Goal: Task Accomplishment & Management: Manage account settings

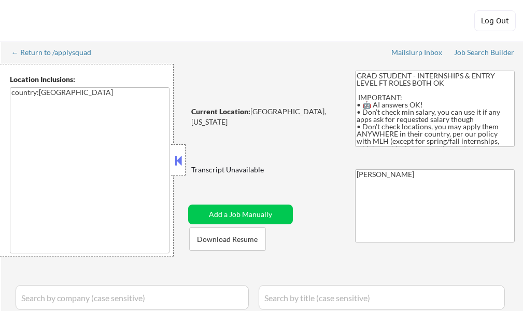
select select ""pending""
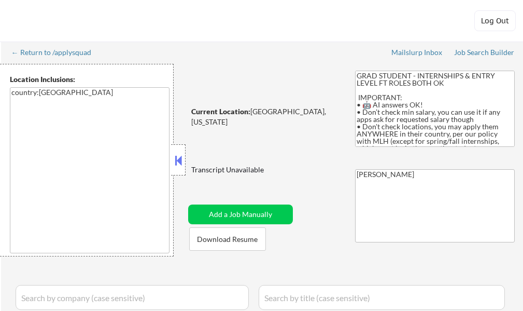
select select ""pending""
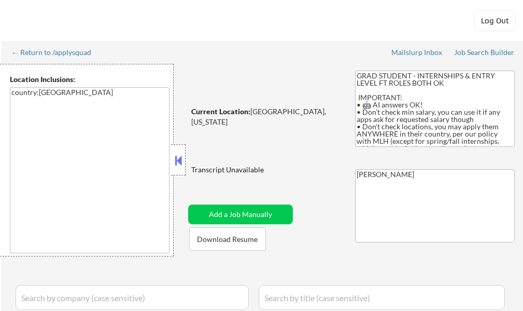
select select ""pending""
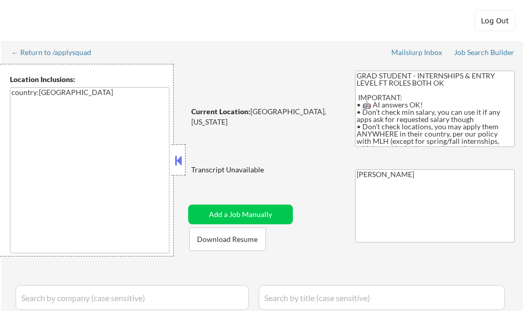
select select ""pending""
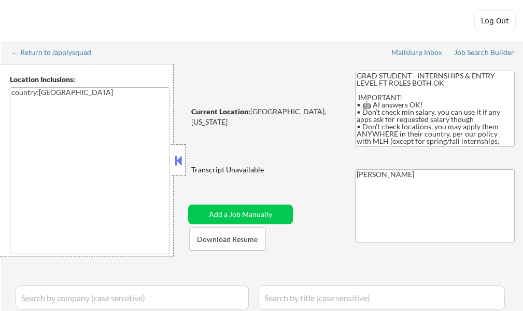
select select ""pending""
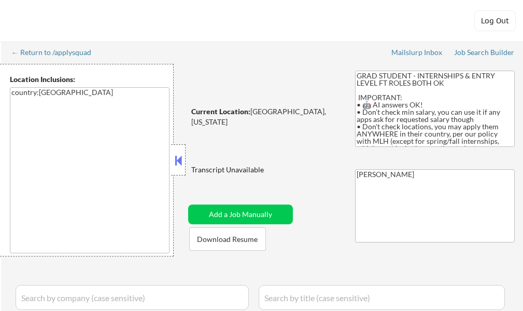
select select ""pending""
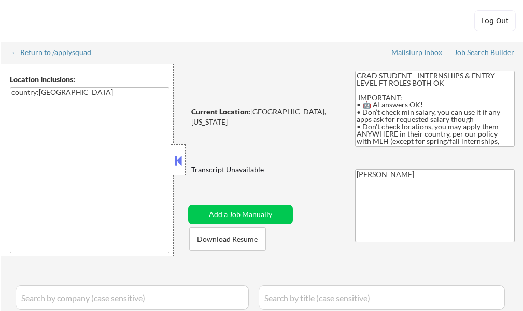
select select ""pending""
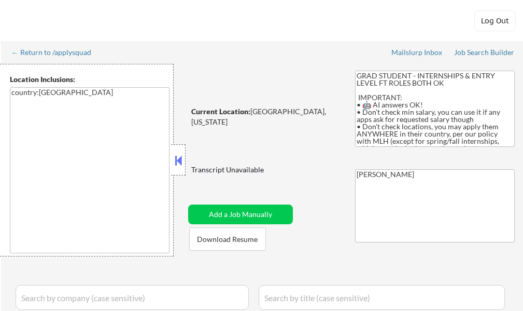
select select ""pending""
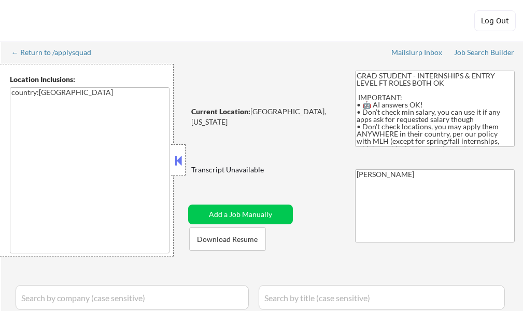
select select ""pending""
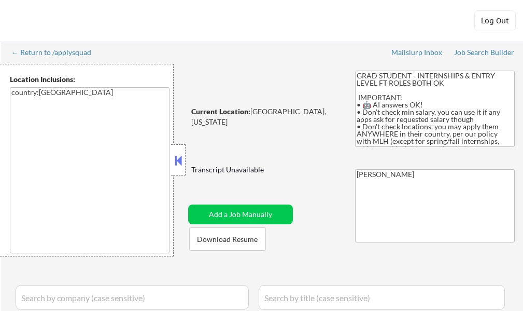
select select ""pending""
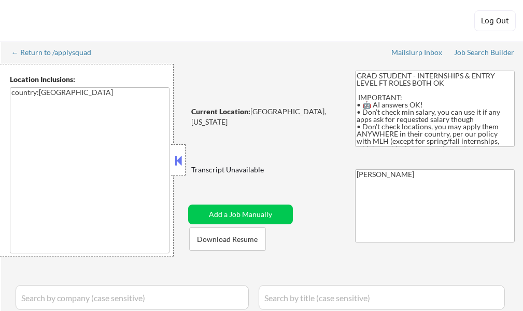
select select ""pending""
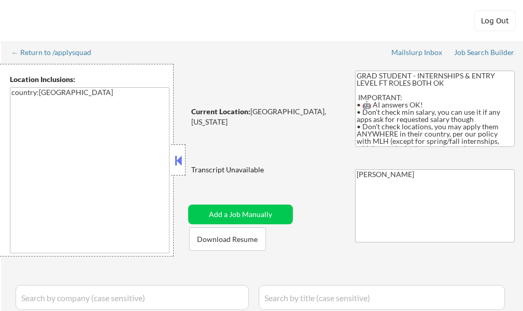
select select ""pending""
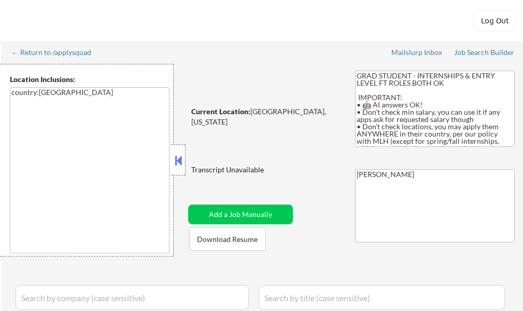
select select ""pending""
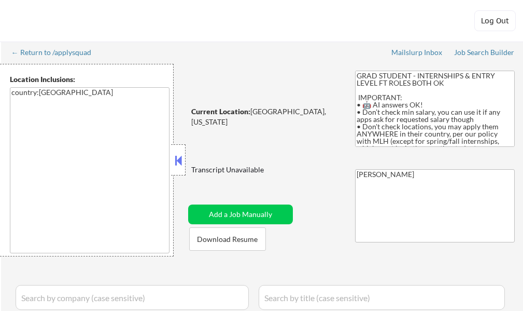
select select ""pending""
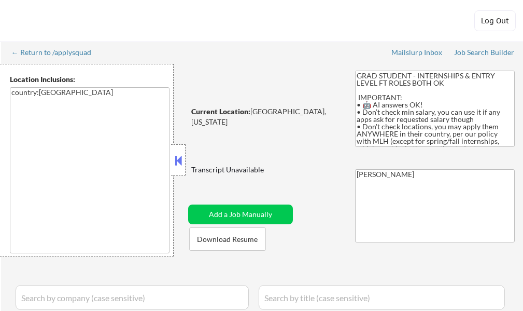
select select ""pending""
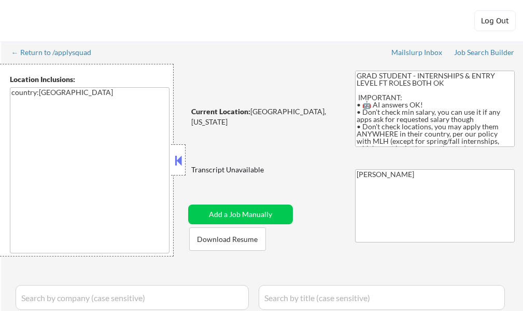
select select ""pending""
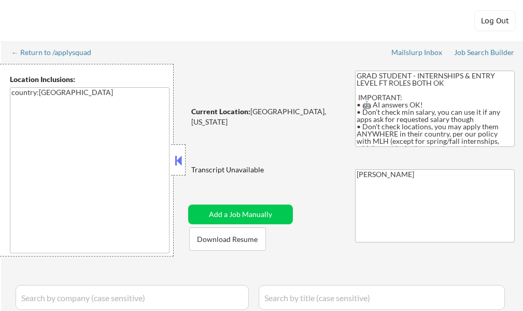
select select ""pending""
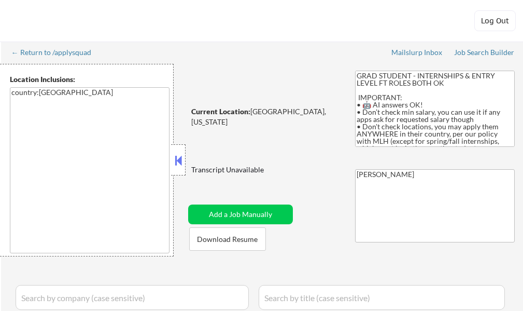
select select ""pending""
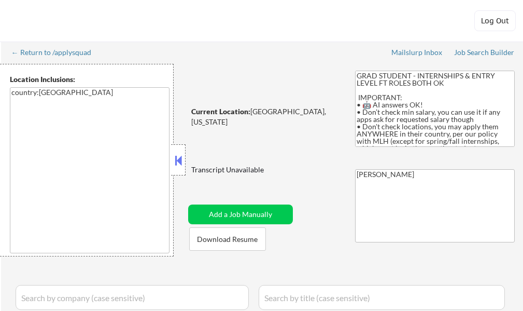
select select ""pending""
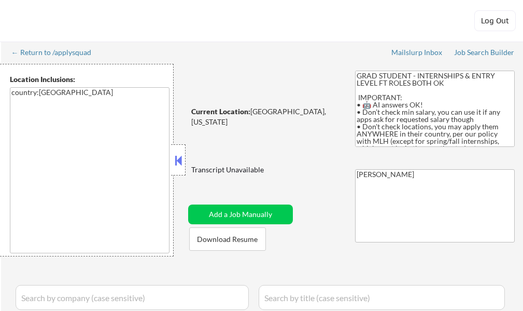
select select ""pending""
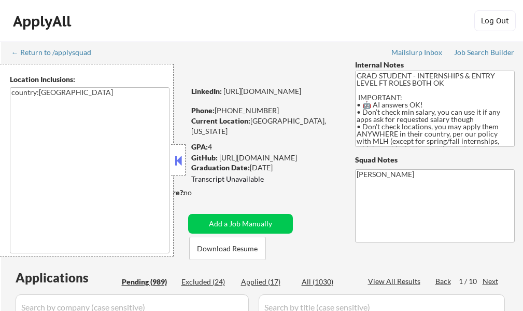
click at [185, 164] on div at bounding box center [178, 159] width 15 height 31
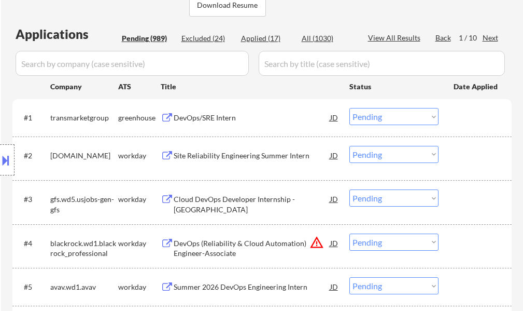
scroll to position [259, 0]
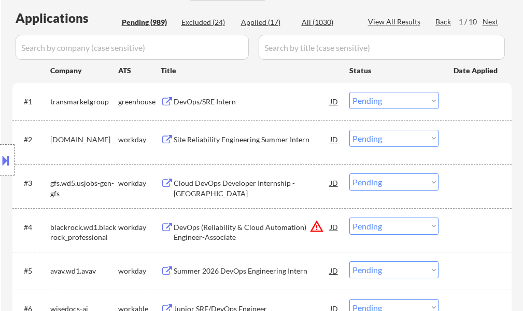
click at [228, 100] on div "DevOps/SRE Intern" at bounding box center [252, 101] width 157 height 10
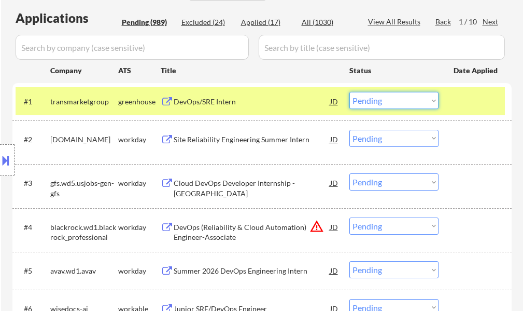
click at [376, 104] on select "Choose an option... Pending Applied Excluded (Questions) Excluded (Expired) Exc…" at bounding box center [393, 100] width 89 height 17
click at [349, 92] on select "Choose an option... Pending Applied Excluded (Questions) Excluded (Expired) Exc…" at bounding box center [393, 100] width 89 height 17
click at [487, 101] on div at bounding box center [477, 101] width 46 height 19
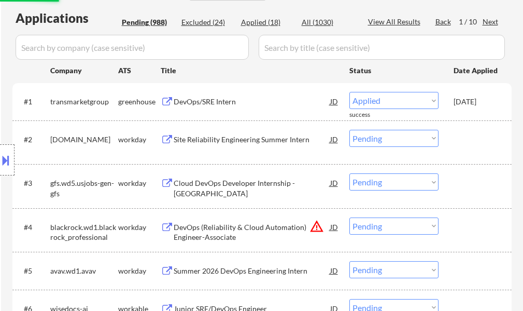
select select ""pending""
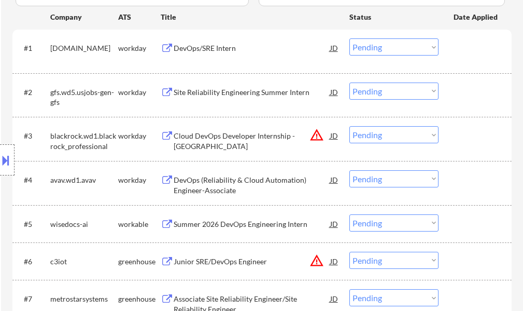
scroll to position [363, 0]
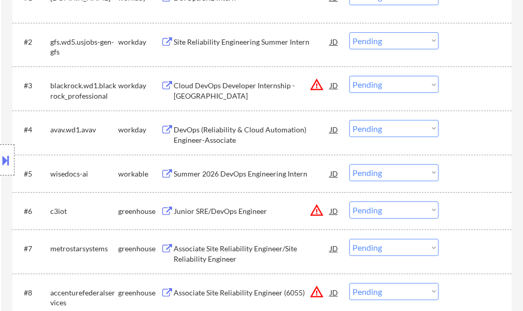
click at [244, 172] on div "Summer 2026 DevOps Engineering Intern" at bounding box center [252, 174] width 157 height 10
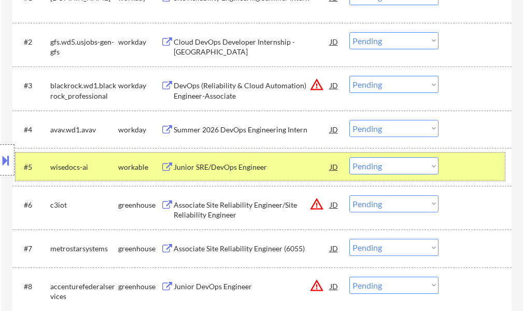
click at [467, 169] on div at bounding box center [477, 166] width 46 height 19
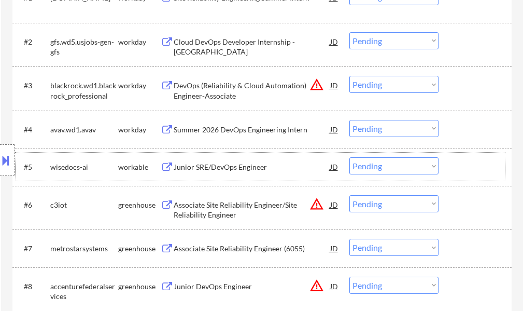
scroll to position [415, 0]
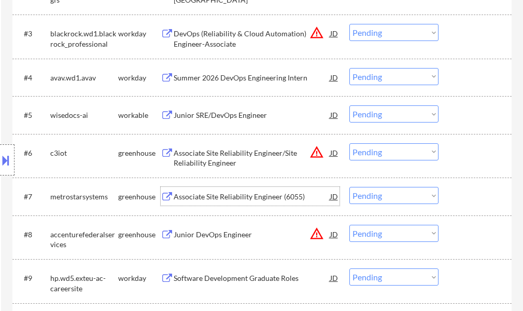
click at [228, 195] on div "Associate Site Reliability Engineer (6055)" at bounding box center [252, 196] width 157 height 10
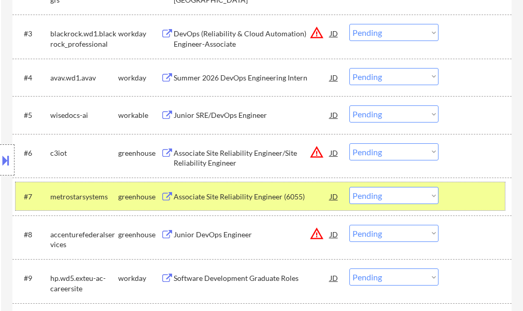
click at [472, 200] on div at bounding box center [477, 196] width 46 height 19
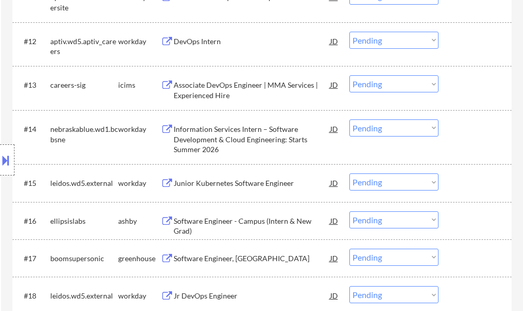
scroll to position [778, 0]
click at [232, 215] on div "Software Engineer - Campus (Intern & New Grad)" at bounding box center [252, 225] width 157 height 20
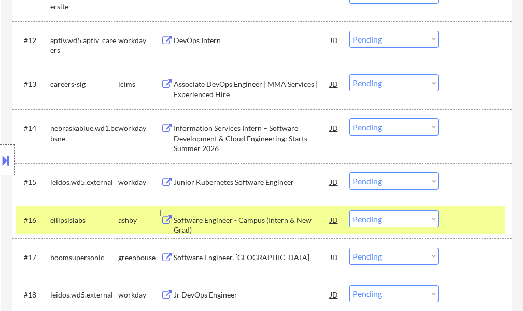
click at [415, 221] on select "Choose an option... Pending Applied Excluded (Questions) Excluded (Expired) Exc…" at bounding box center [393, 218] width 89 height 17
click at [349, 210] on select "Choose an option... Pending Applied Excluded (Questions) Excluded (Expired) Exc…" at bounding box center [393, 218] width 89 height 17
click at [473, 221] on div at bounding box center [477, 219] width 46 height 19
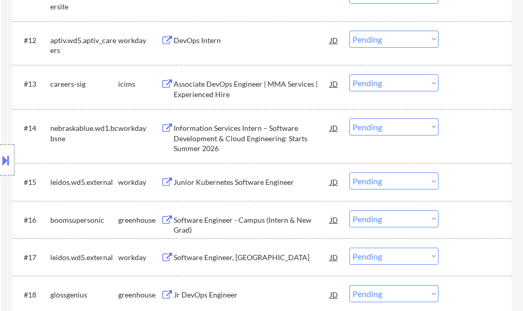
click at [207, 212] on div "Software Engineer - Campus (Intern & New Grad)" at bounding box center [252, 219] width 157 height 19
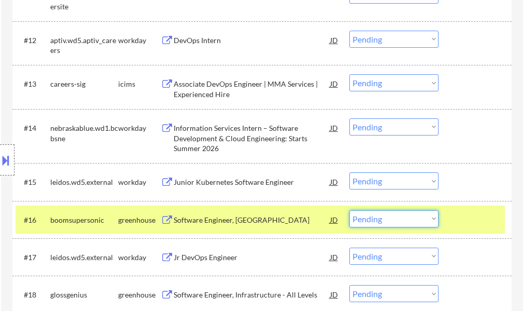
click at [398, 219] on select "Choose an option... Pending Applied Excluded (Questions) Excluded (Expired) Exc…" at bounding box center [393, 218] width 89 height 17
click at [349, 210] on select "Choose an option... Pending Applied Excluded (Questions) Excluded (Expired) Exc…" at bounding box center [393, 218] width 89 height 17
click at [486, 222] on div at bounding box center [477, 219] width 46 height 19
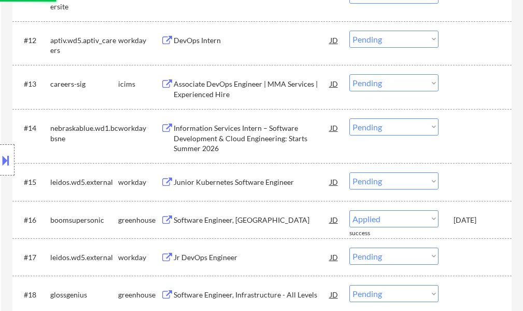
select select ""pending""
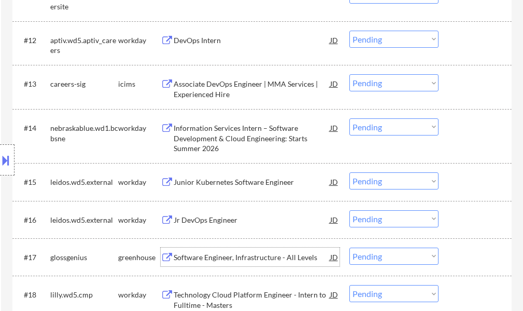
click at [272, 254] on div "Software Engineer, Infrastructure - All Levels" at bounding box center [252, 257] width 157 height 10
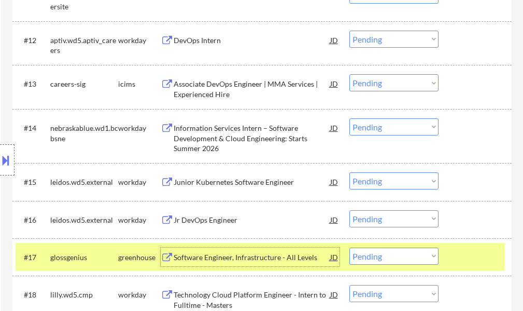
click at [465, 260] on div at bounding box center [477, 256] width 46 height 19
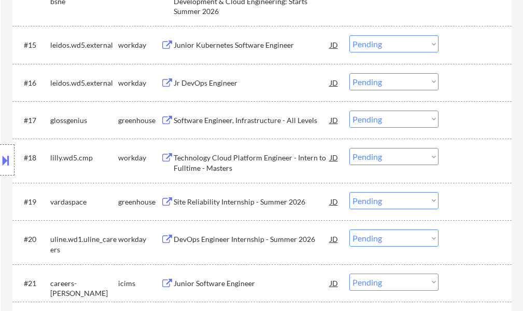
scroll to position [933, 0]
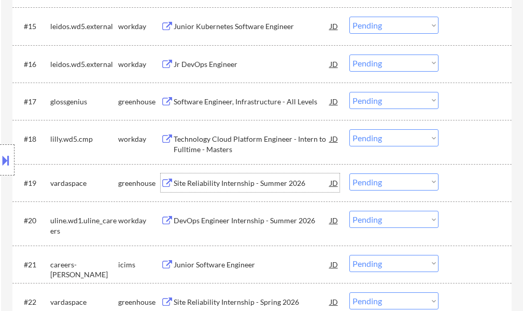
click at [240, 179] on div "Site Reliability Internship - Summer 2026" at bounding box center [252, 183] width 157 height 10
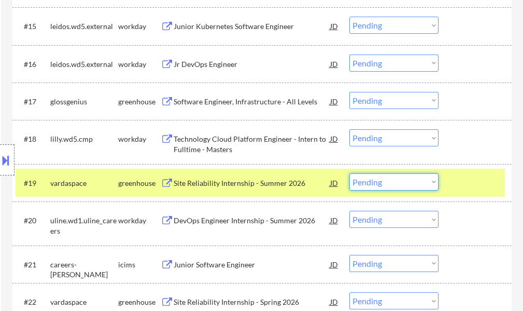
click at [395, 182] on select "Choose an option... Pending Applied Excluded (Questions) Excluded (Expired) Exc…" at bounding box center [393, 181] width 89 height 17
click at [349, 173] on select "Choose an option... Pending Applied Excluded (Questions) Excluded (Expired) Exc…" at bounding box center [393, 181] width 89 height 17
click at [461, 175] on div at bounding box center [477, 182] width 46 height 19
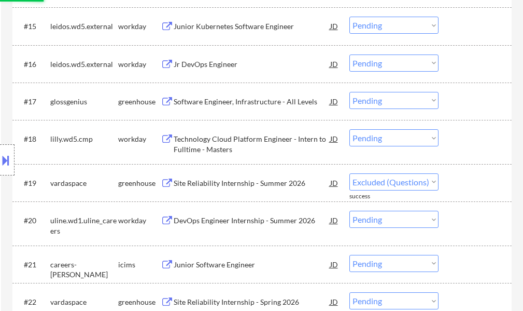
select select ""pending""
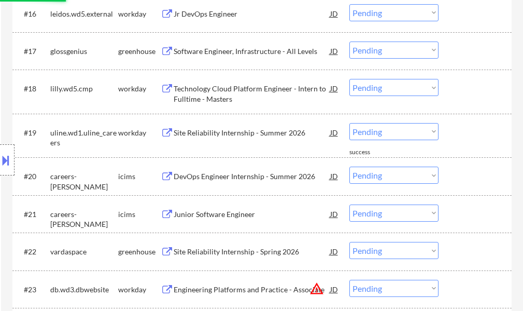
scroll to position [1037, 0]
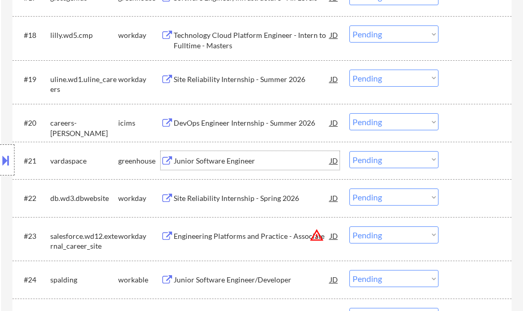
click at [219, 156] on div "Junior Software Engineer" at bounding box center [252, 161] width 157 height 10
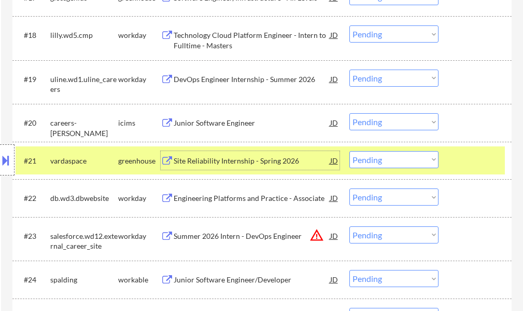
click at [364, 160] on select "Choose an option... Pending Applied Excluded (Questions) Excluded (Expired) Exc…" at bounding box center [393, 159] width 89 height 17
click at [349, 151] on select "Choose an option... Pending Applied Excluded (Questions) Excluded (Expired) Exc…" at bounding box center [393, 159] width 89 height 17
click at [464, 162] on div at bounding box center [477, 160] width 46 height 19
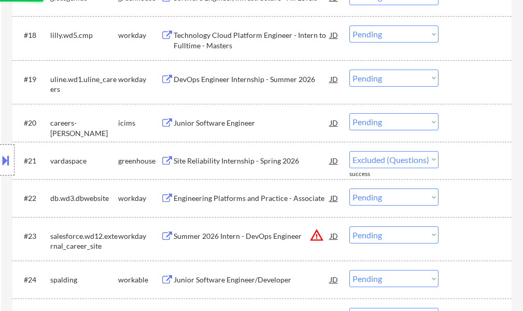
select select ""pending""
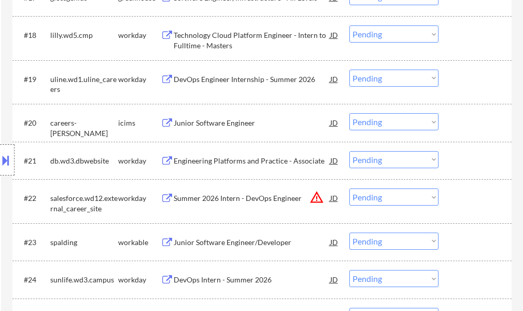
click at [247, 244] on div "Junior Software Engineer/Developer" at bounding box center [252, 242] width 157 height 10
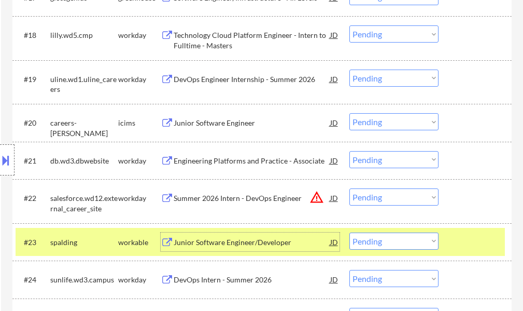
click at [470, 250] on div at bounding box center [477, 241] width 46 height 19
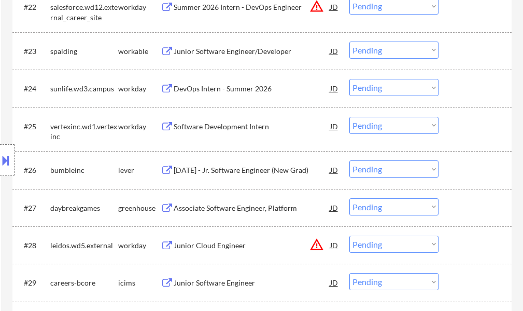
scroll to position [1244, 0]
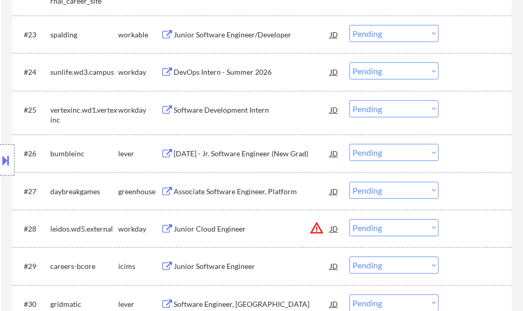
click at [249, 148] on div "[DATE] - Jr. Software Engineer (New Grad)" at bounding box center [252, 153] width 157 height 19
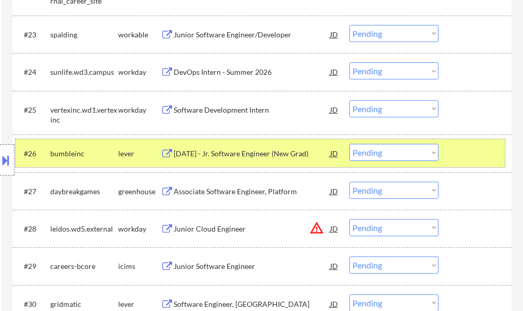
click at [472, 156] on div at bounding box center [477, 153] width 46 height 19
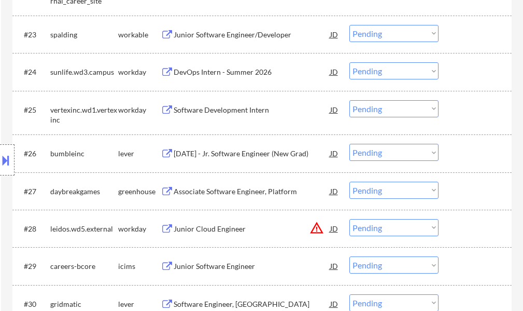
click at [202, 191] on div "Associate Software Engineer, Platform" at bounding box center [252, 191] width 157 height 10
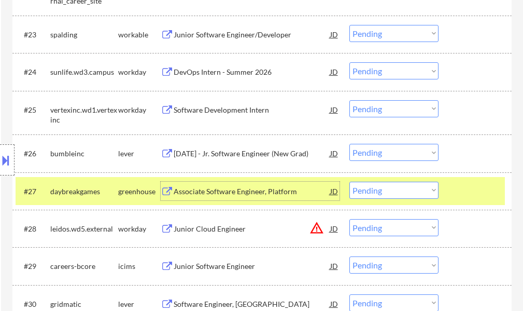
click at [413, 193] on select "Choose an option... Pending Applied Excluded (Questions) Excluded (Expired) Exc…" at bounding box center [393, 189] width 89 height 17
click at [349, 181] on select "Choose an option... Pending Applied Excluded (Questions) Excluded (Expired) Exc…" at bounding box center [393, 189] width 89 height 17
click at [477, 196] on div at bounding box center [477, 190] width 46 height 19
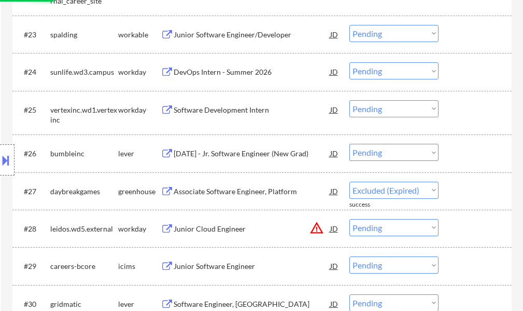
select select ""pending""
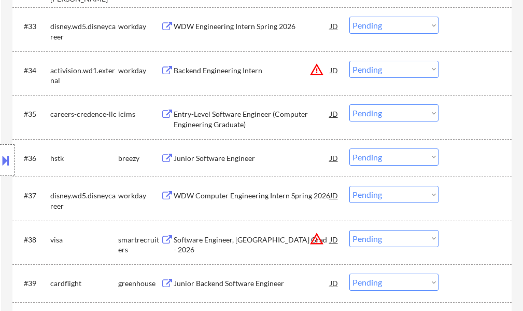
scroll to position [1711, 0]
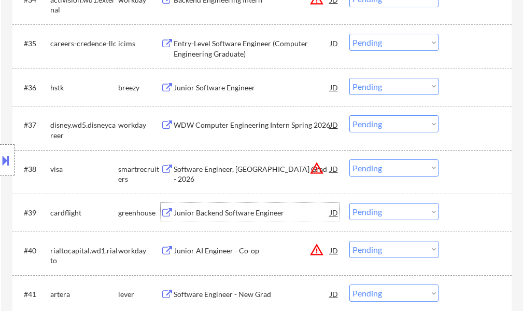
click at [213, 203] on div "Junior Backend Software Engineer" at bounding box center [252, 212] width 157 height 19
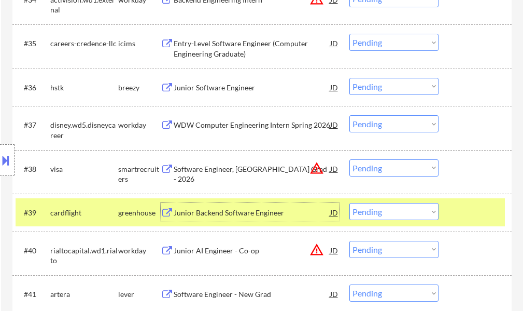
click at [390, 212] on select "Choose an option... Pending Applied Excluded (Questions) Excluded (Expired) Exc…" at bounding box center [393, 211] width 89 height 17
click at [349, 203] on select "Choose an option... Pending Applied Excluded (Questions) Excluded (Expired) Exc…" at bounding box center [393, 211] width 89 height 17
click at [475, 214] on div at bounding box center [477, 212] width 46 height 19
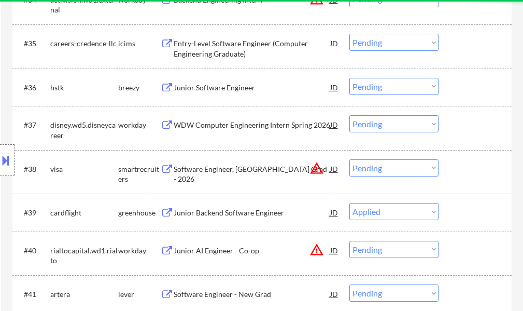
select select ""pending""
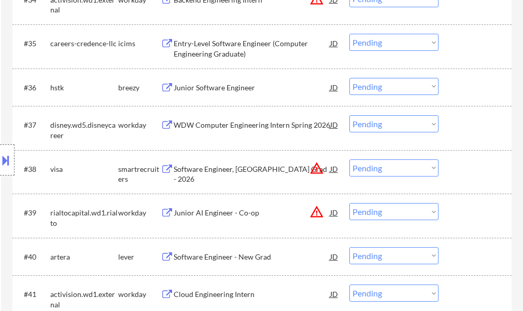
scroll to position [1763, 0]
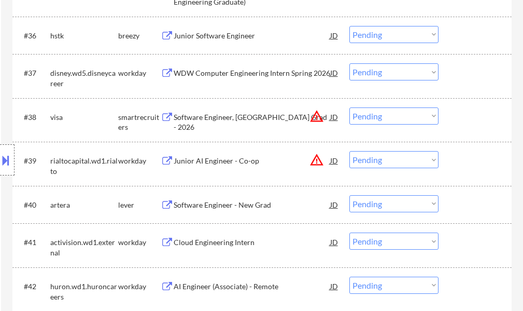
click at [214, 200] on div "Software Engineer - New Grad" at bounding box center [252, 205] width 157 height 10
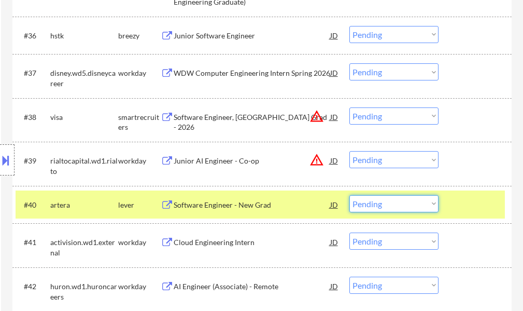
click at [394, 206] on select "Choose an option... Pending Applied Excluded (Questions) Excluded (Expired) Exc…" at bounding box center [393, 203] width 89 height 17
click at [349, 195] on select "Choose an option... Pending Applied Excluded (Questions) Excluded (Expired) Exc…" at bounding box center [393, 203] width 89 height 17
click at [454, 197] on div at bounding box center [477, 204] width 46 height 19
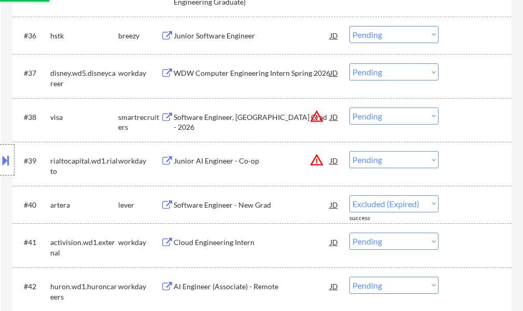
select select ""pending""
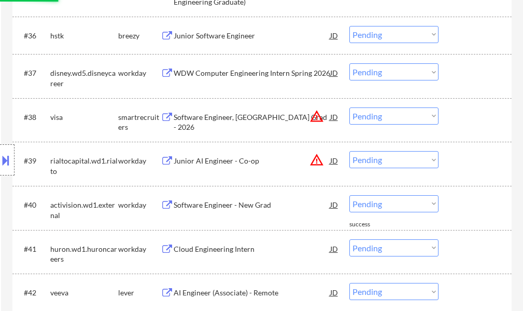
scroll to position [1815, 0]
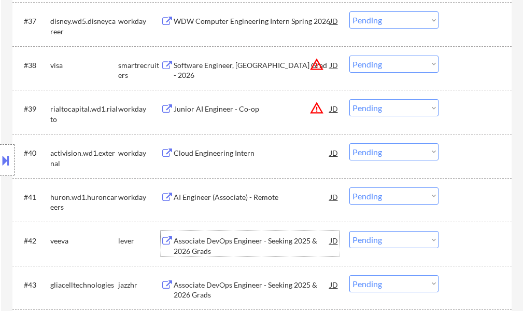
click at [232, 238] on div "Associate DevOps Engineer - Seeking 2025 & 2026 Grads" at bounding box center [252, 245] width 157 height 20
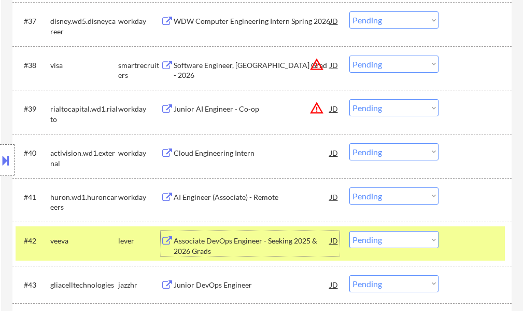
click at [466, 244] on div at bounding box center [477, 240] width 46 height 19
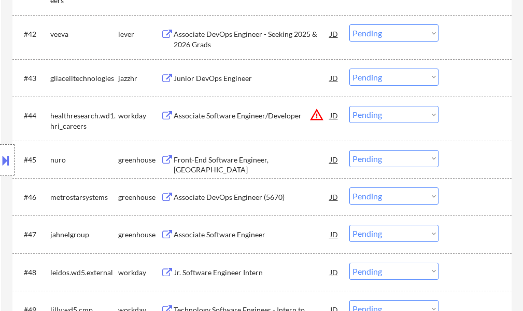
scroll to position [2022, 0]
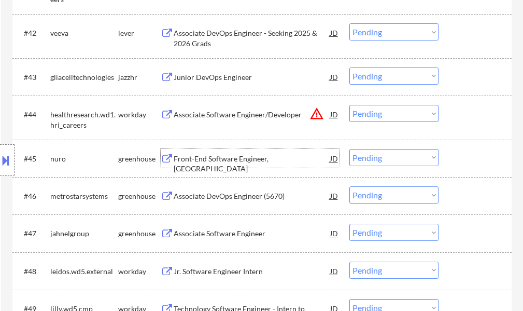
click at [209, 155] on div "Front-End Software Engineer, [GEOGRAPHIC_DATA]" at bounding box center [252, 163] width 157 height 20
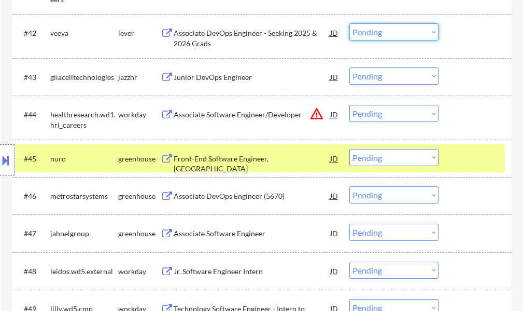
click at [381, 33] on select "Choose an option... Pending Applied Excluded (Questions) Excluded (Expired) Exc…" at bounding box center [393, 31] width 89 height 17
click at [349, 23] on select "Choose an option... Pending Applied Excluded (Questions) Excluded (Expired) Exc…" at bounding box center [393, 31] width 89 height 17
click at [475, 149] on div at bounding box center [477, 158] width 46 height 19
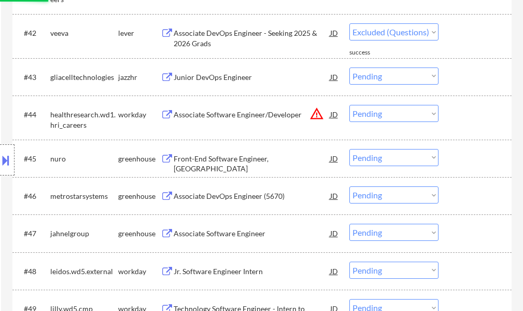
select select ""pending""
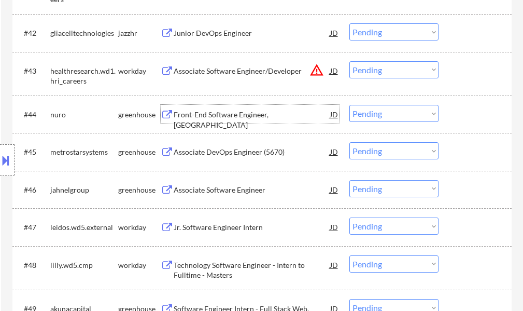
click at [247, 112] on div "Front-End Software Engineer, [GEOGRAPHIC_DATA]" at bounding box center [252, 119] width 157 height 20
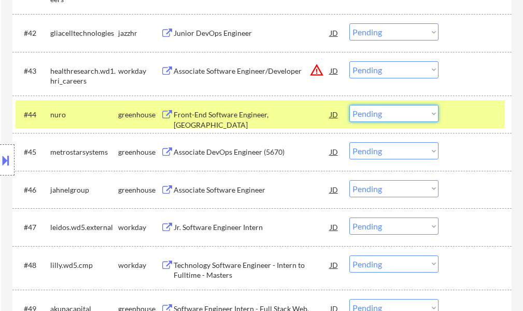
click at [368, 112] on select "Choose an option... Pending Applied Excluded (Questions) Excluded (Expired) Exc…" at bounding box center [393, 113] width 89 height 17
click at [349, 105] on select "Choose an option... Pending Applied Excluded (Questions) Excluded (Expired) Exc…" at bounding box center [393, 113] width 89 height 17
click at [464, 117] on div at bounding box center [477, 114] width 46 height 19
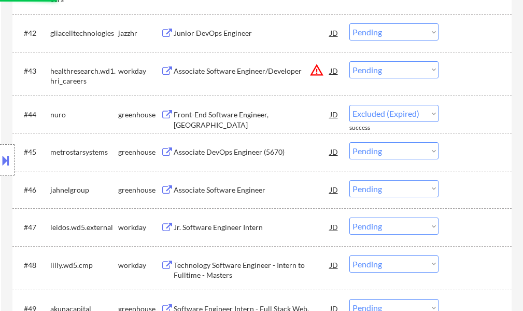
select select ""pending""
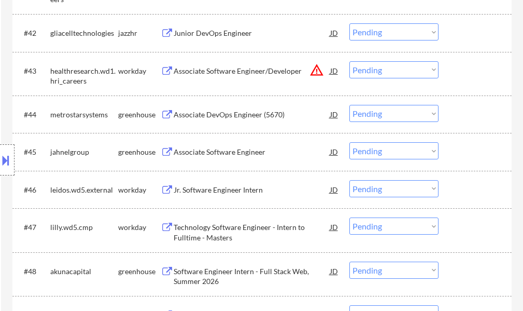
click at [241, 109] on div "Associate DevOps Engineer (5670)" at bounding box center [252, 114] width 157 height 19
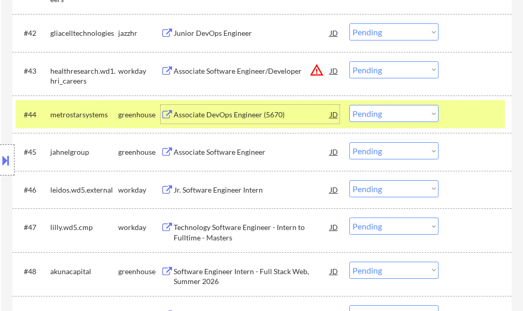
click at [467, 113] on div at bounding box center [477, 114] width 46 height 19
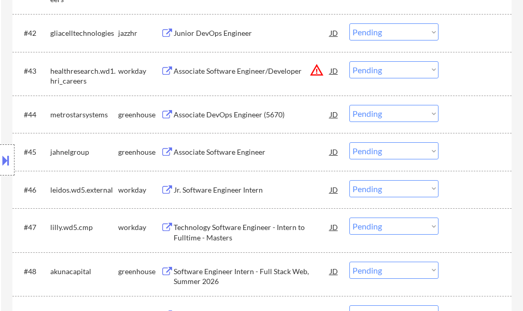
click at [253, 146] on div "Associate Software Engineer" at bounding box center [252, 151] width 157 height 19
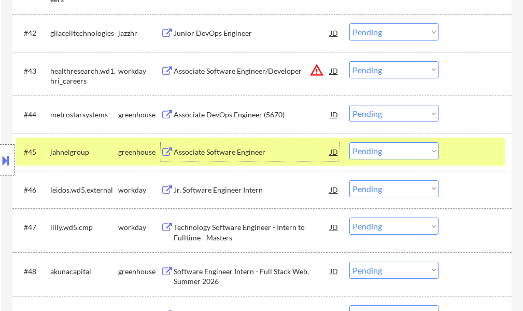
click at [373, 146] on select "Choose an option... Pending Applied Excluded (Questions) Excluded (Expired) Exc…" at bounding box center [393, 150] width 89 height 17
click at [349, 142] on select "Choose an option... Pending Applied Excluded (Questions) Excluded (Expired) Exc…" at bounding box center [393, 150] width 89 height 17
click at [471, 148] on div at bounding box center [477, 151] width 46 height 19
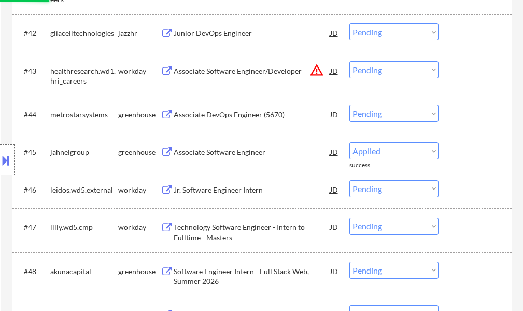
select select ""pending""
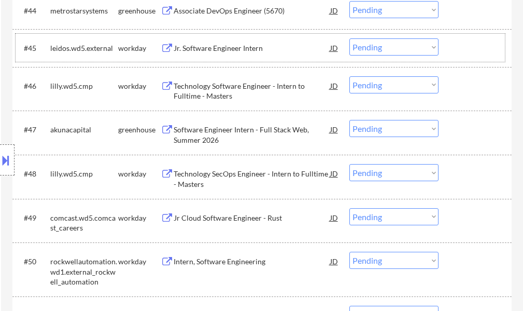
click at [225, 134] on div "Software Engineer Intern - Full Stack Web, Summer 2026" at bounding box center [252, 134] width 157 height 20
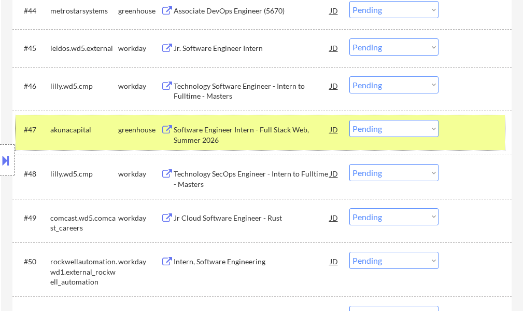
click at [448, 124] on div "#47 akunacapital greenhouse Software Engineer Intern - Full Stack Web, Summer 2…" at bounding box center [260, 132] width 489 height 34
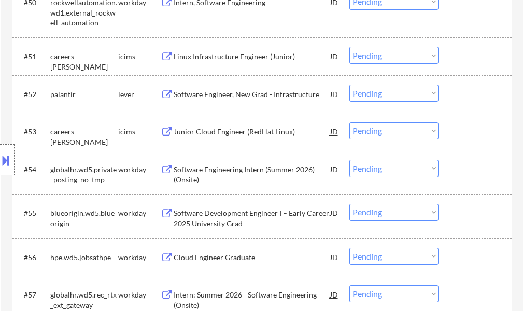
scroll to position [2385, 0]
click at [202, 91] on div "Software Engineer, New Grad - Infrastructure" at bounding box center [252, 94] width 157 height 10
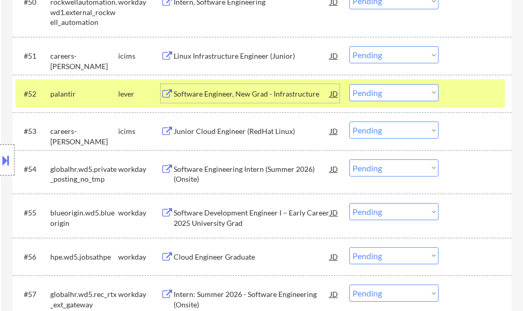
click at [458, 88] on div at bounding box center [477, 93] width 46 height 19
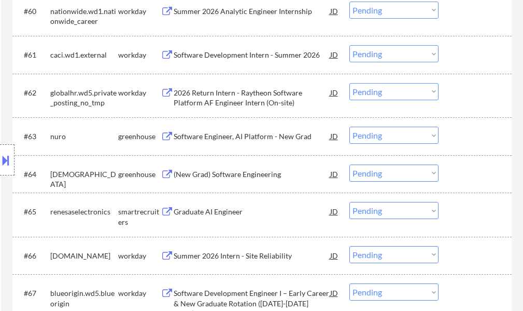
scroll to position [2800, 0]
click at [262, 132] on div "Software Engineer, AI Platform - New Grad" at bounding box center [252, 136] width 157 height 10
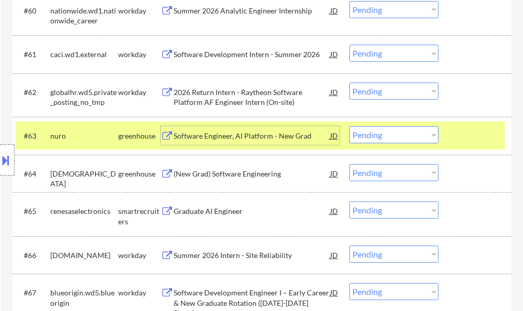
click at [471, 139] on div at bounding box center [477, 135] width 46 height 19
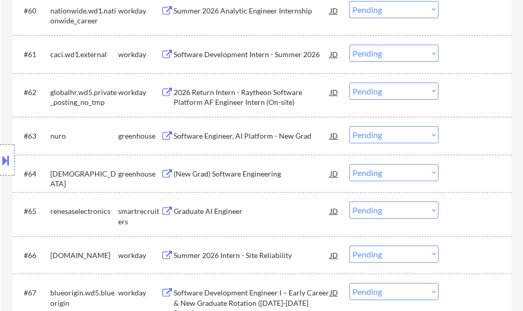
click at [256, 172] on div "(New Grad) Software Engineering" at bounding box center [252, 174] width 157 height 10
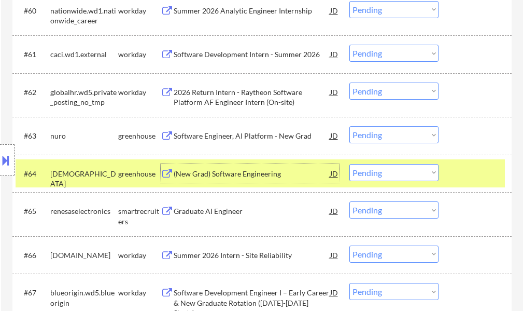
click at [471, 168] on div at bounding box center [477, 173] width 46 height 19
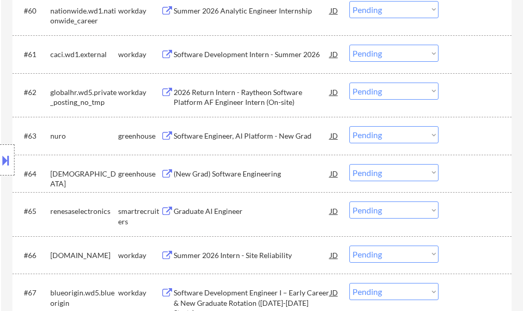
scroll to position [2904, 0]
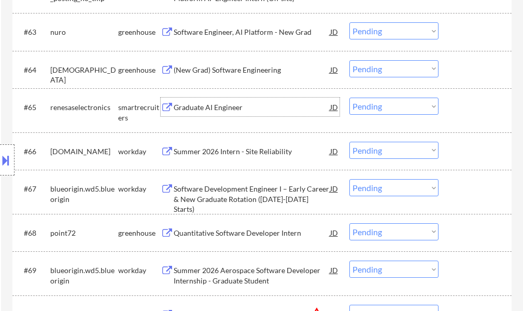
click at [228, 107] on div "Graduate AI Engineer" at bounding box center [252, 107] width 157 height 10
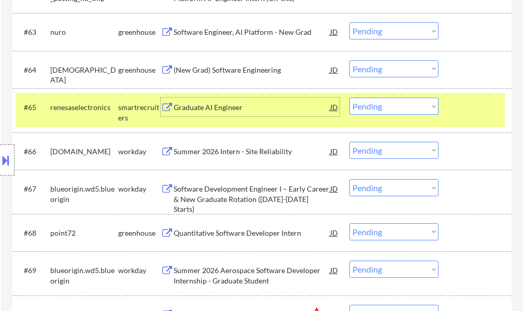
click at [386, 102] on select "Choose an option... Pending Applied Excluded (Questions) Excluded (Expired) Exc…" at bounding box center [393, 105] width 89 height 17
click at [349, 97] on select "Choose an option... Pending Applied Excluded (Questions) Excluded (Expired) Exc…" at bounding box center [393, 105] width 89 height 17
click at [475, 114] on div at bounding box center [477, 106] width 46 height 19
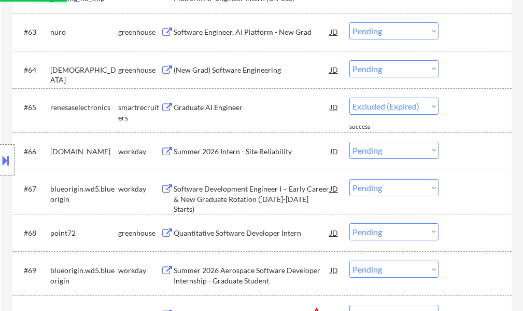
select select ""pending""
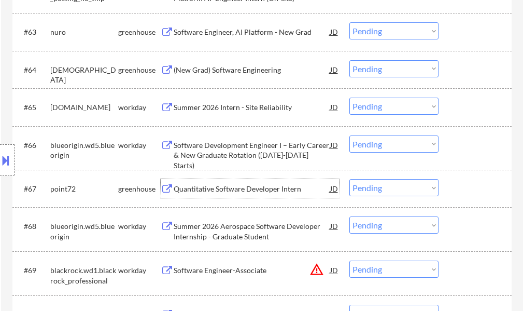
click at [259, 190] on div "Quantitative Software Developer Intern" at bounding box center [252, 189] width 157 height 10
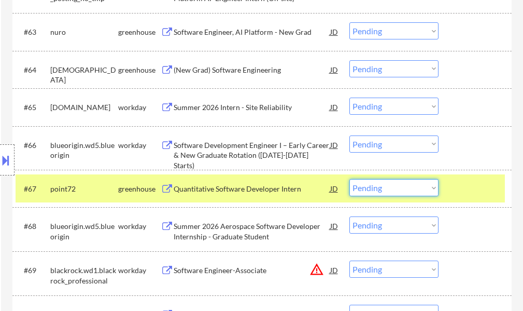
click at [369, 189] on select "Choose an option... Pending Applied Excluded (Questions) Excluded (Expired) Exc…" at bounding box center [393, 187] width 89 height 17
click at [349, 179] on select "Choose an option... Pending Applied Excluded (Questions) Excluded (Expired) Exc…" at bounding box center [393, 187] width 89 height 17
click at [479, 191] on div at bounding box center [477, 188] width 46 height 19
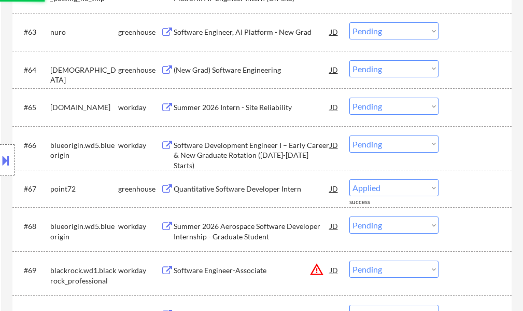
select select ""pending""
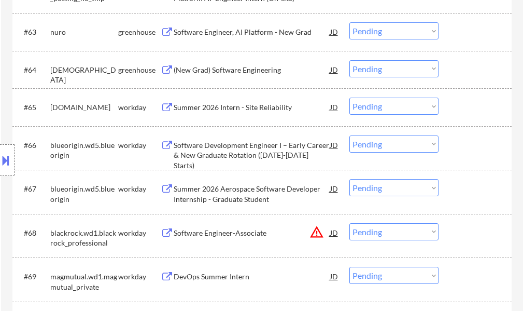
scroll to position [3059, 0]
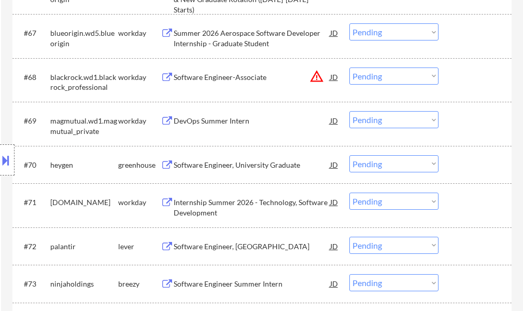
click at [225, 169] on div "Software Engineer, University Graduate" at bounding box center [252, 165] width 157 height 10
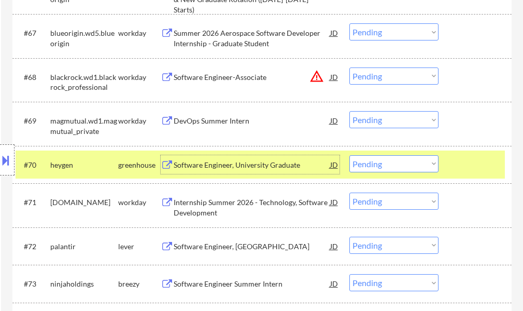
click at [394, 167] on select "Choose an option... Pending Applied Excluded (Questions) Excluded (Expired) Exc…" at bounding box center [393, 163] width 89 height 17
click at [349, 155] on select "Choose an option... Pending Applied Excluded (Questions) Excluded (Expired) Exc…" at bounding box center [393, 163] width 89 height 17
click at [471, 170] on div at bounding box center [477, 164] width 46 height 19
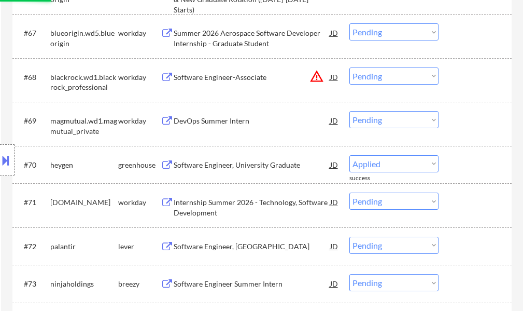
select select ""pending""
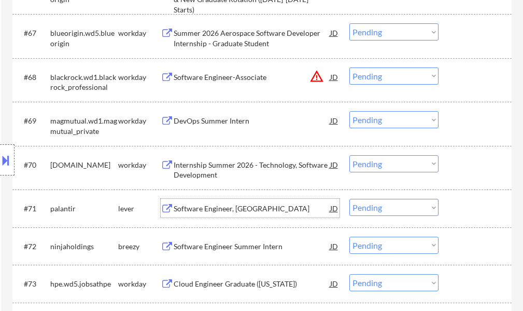
click at [194, 208] on div "Software Engineer, [GEOGRAPHIC_DATA]" at bounding box center [252, 208] width 157 height 10
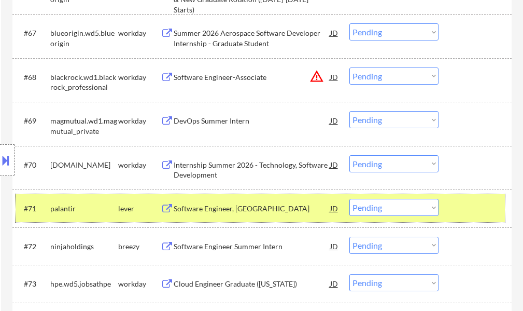
click at [478, 206] on div at bounding box center [477, 208] width 46 height 19
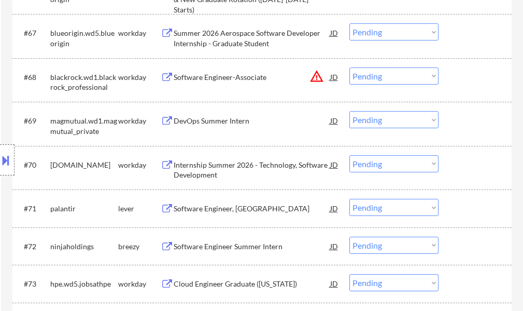
scroll to position [3215, 0]
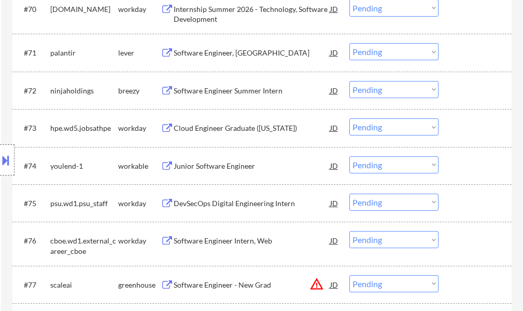
click at [226, 163] on div "Junior Software Engineer" at bounding box center [252, 166] width 157 height 10
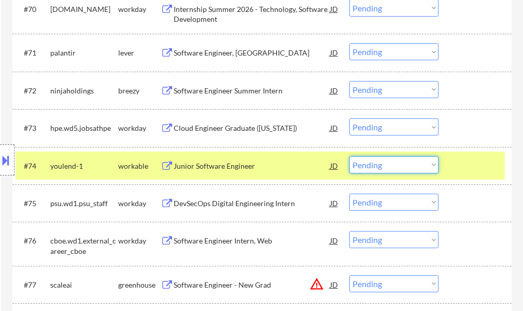
click at [396, 164] on select "Choose an option... Pending Applied Excluded (Questions) Excluded (Expired) Exc…" at bounding box center [393, 164] width 89 height 17
click at [349, 156] on select "Choose an option... Pending Applied Excluded (Questions) Excluded (Expired) Exc…" at bounding box center [393, 164] width 89 height 17
click at [468, 173] on div at bounding box center [477, 165] width 46 height 19
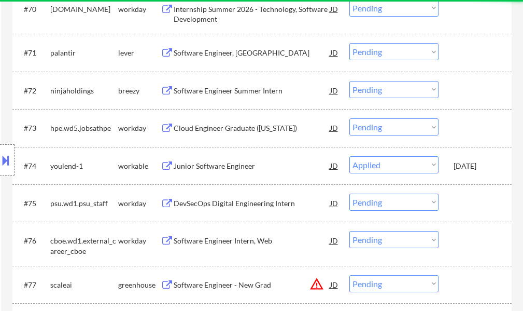
select select ""pending""
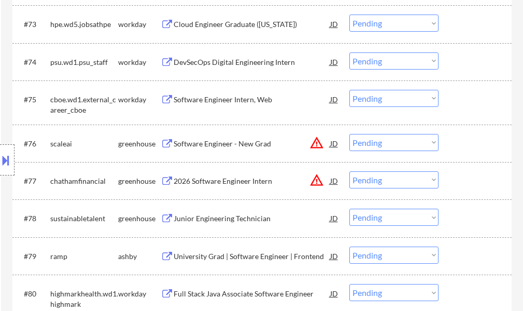
scroll to position [3370, 0]
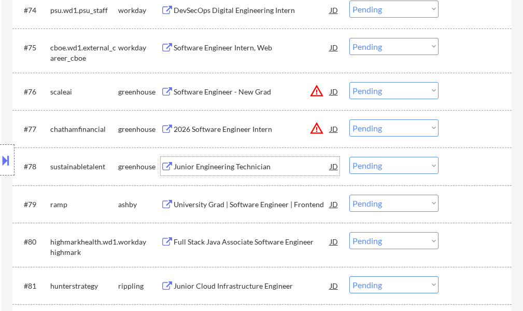
click at [228, 162] on div "Junior Engineering Technician" at bounding box center [252, 166] width 157 height 10
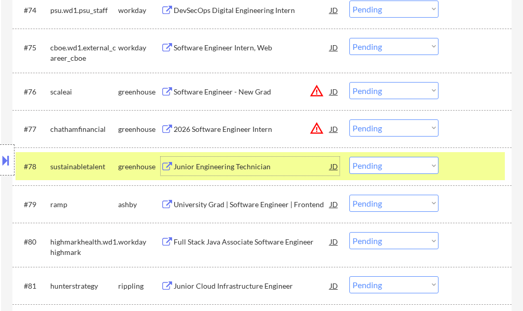
click at [386, 170] on select "Choose an option... Pending Applied Excluded (Questions) Excluded (Expired) Exc…" at bounding box center [393, 165] width 89 height 17
click at [349, 157] on select "Choose an option... Pending Applied Excluded (Questions) Excluded (Expired) Exc…" at bounding box center [393, 165] width 89 height 17
click at [473, 165] on div at bounding box center [477, 166] width 46 height 19
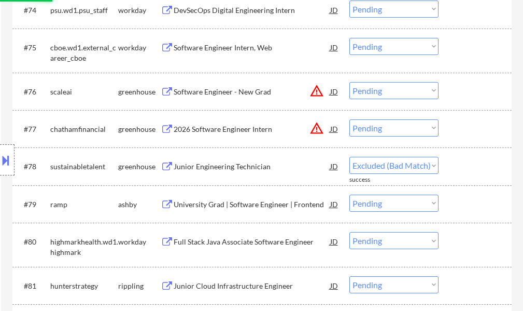
select select ""pending""
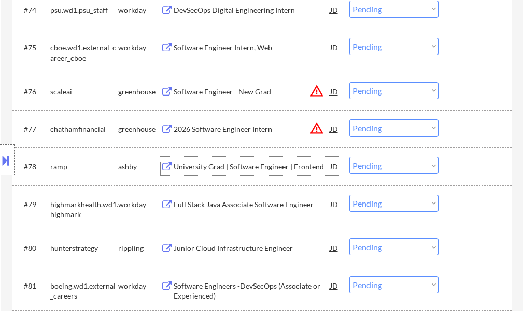
click at [221, 168] on div "University Grad | Software Engineer | Frontend" at bounding box center [252, 166] width 157 height 10
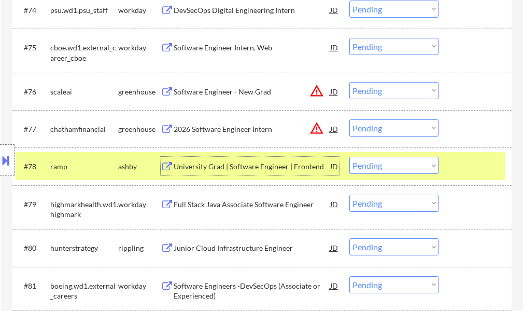
click at [483, 160] on div at bounding box center [477, 166] width 46 height 19
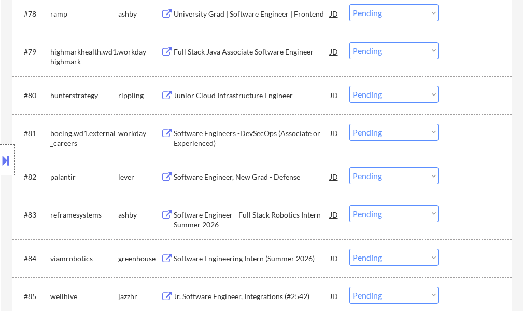
scroll to position [3526, 0]
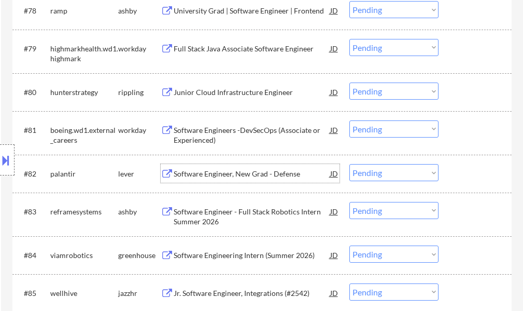
click at [231, 170] on div "Software Engineer, New Grad - Defense" at bounding box center [252, 174] width 157 height 10
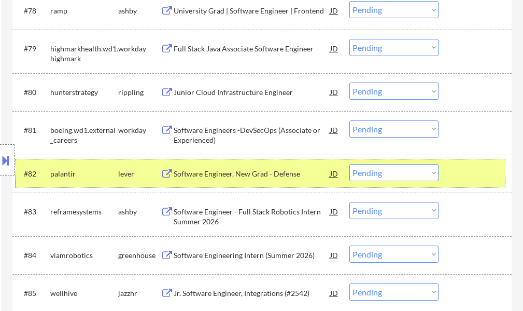
click at [469, 166] on div at bounding box center [477, 173] width 46 height 19
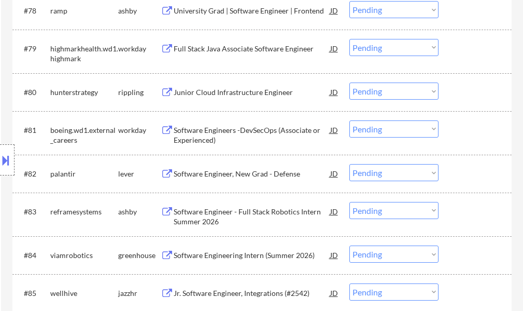
click at [267, 213] on div "Software Engineer - Full Stack Robotics Intern Summer 2026" at bounding box center [252, 216] width 157 height 20
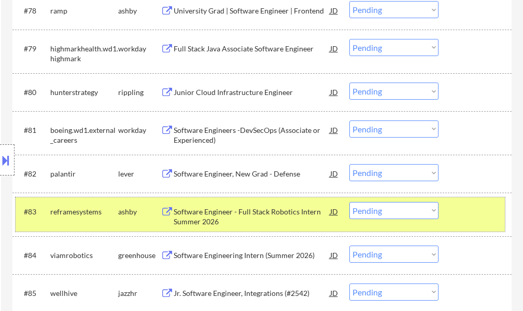
click at [457, 207] on div at bounding box center [477, 211] width 46 height 19
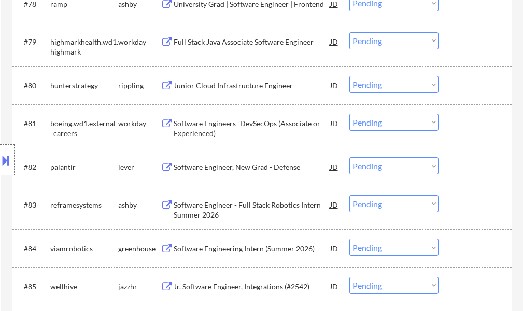
scroll to position [3578, 0]
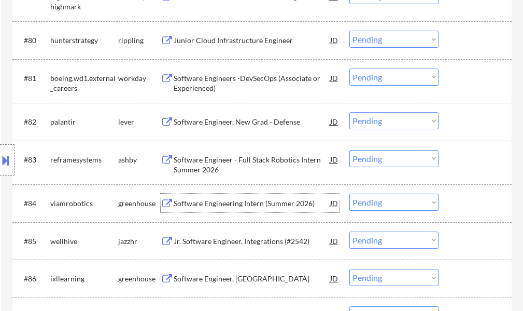
click at [215, 198] on div "Software Engineering Intern (Summer 2026)" at bounding box center [252, 203] width 157 height 10
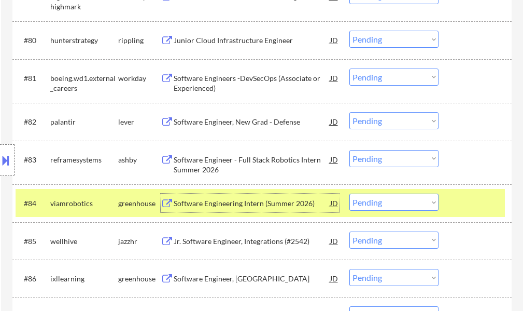
click at [472, 206] on div at bounding box center [477, 202] width 46 height 19
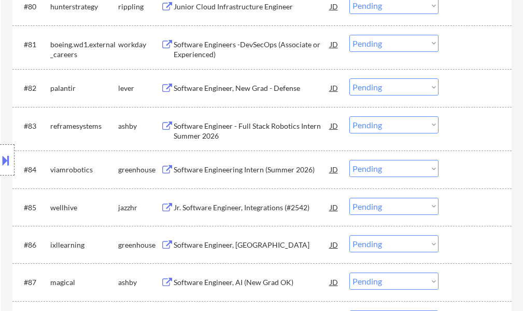
scroll to position [3629, 0]
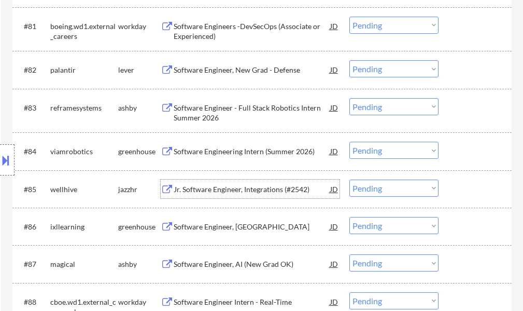
click at [250, 184] on div "Jr. Software Engineer, Integrations (#2542)" at bounding box center [252, 189] width 157 height 10
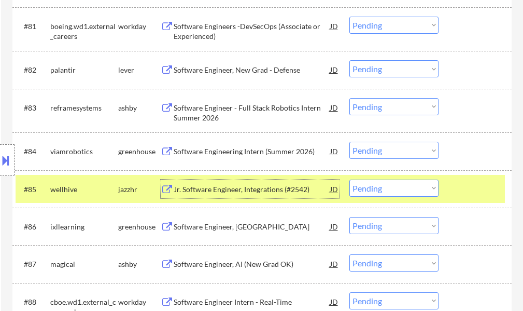
click at [472, 185] on div at bounding box center [477, 188] width 46 height 19
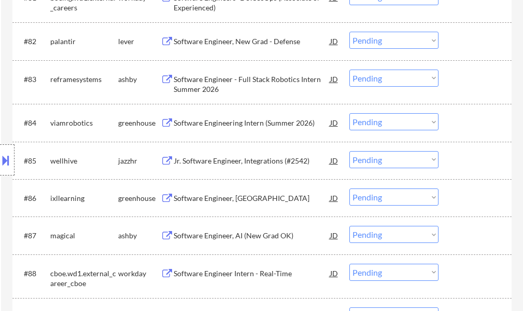
scroll to position [3681, 0]
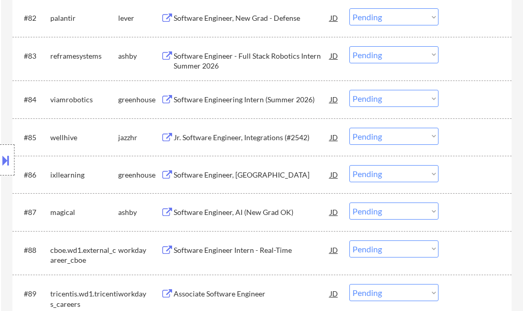
click at [239, 206] on div "Software Engineer, AI (New Grad OK)" at bounding box center [252, 211] width 157 height 19
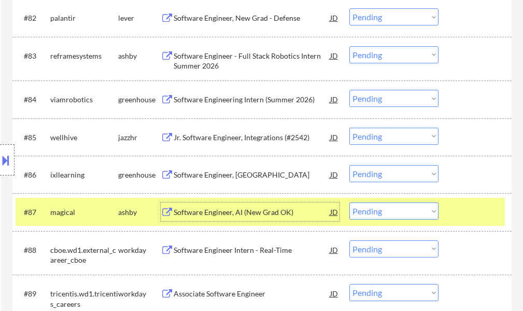
click at [480, 212] on div at bounding box center [477, 211] width 46 height 19
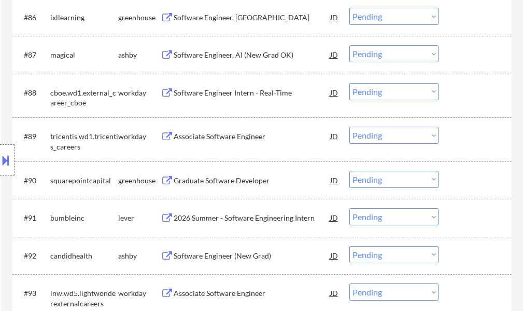
scroll to position [3889, 0]
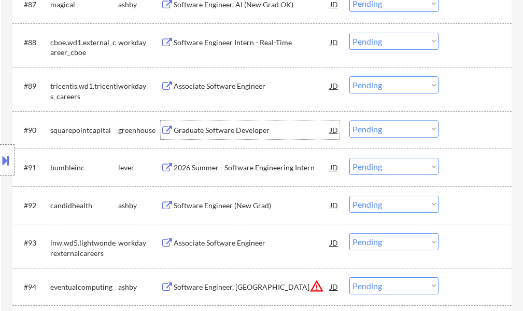
click at [243, 131] on div "Graduate Software Developer" at bounding box center [252, 130] width 157 height 10
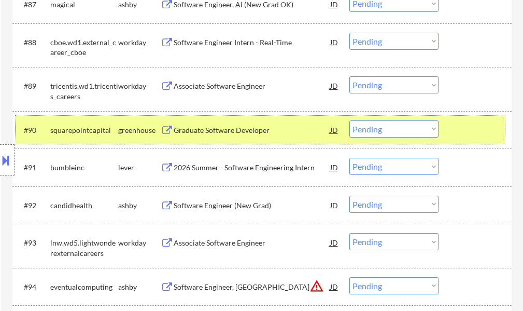
click at [494, 129] on div at bounding box center [477, 129] width 46 height 19
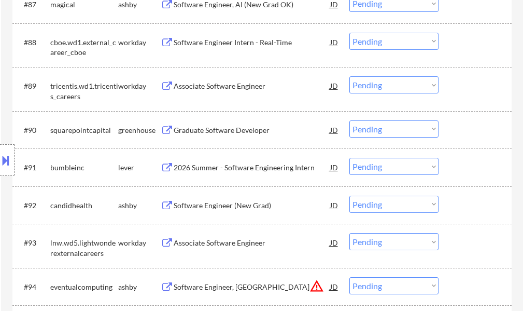
click at [270, 163] on div "2026 Summer - Software Engineering Intern" at bounding box center [252, 167] width 157 height 10
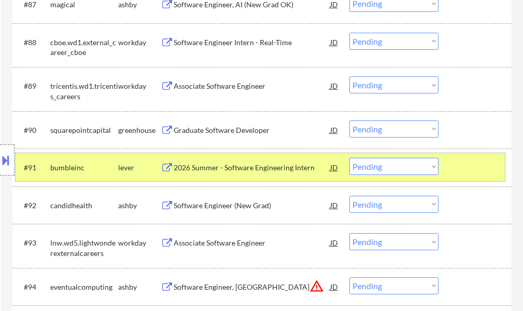
click at [461, 163] on div at bounding box center [477, 167] width 46 height 19
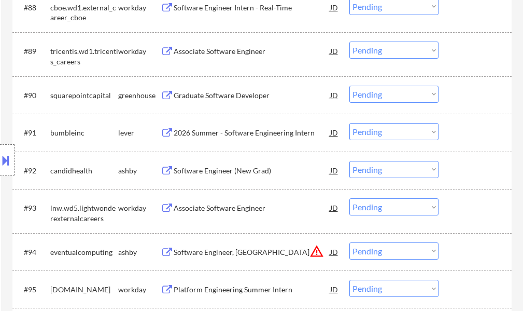
scroll to position [3940, 0]
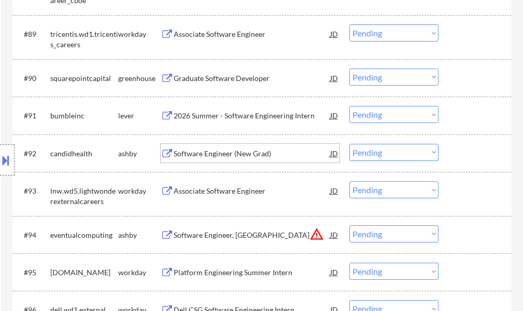
click at [238, 152] on div "Software Engineer (New Grad)" at bounding box center [252, 153] width 157 height 10
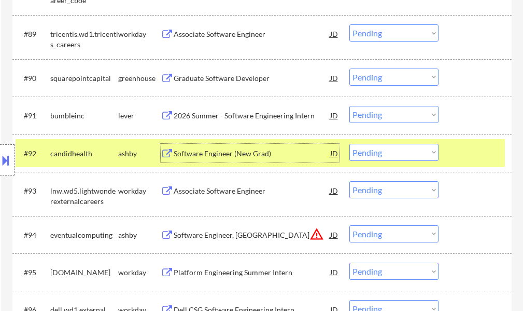
click at [481, 149] on div at bounding box center [477, 153] width 46 height 19
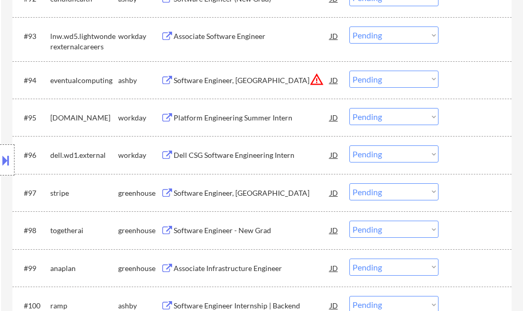
scroll to position [4096, 0]
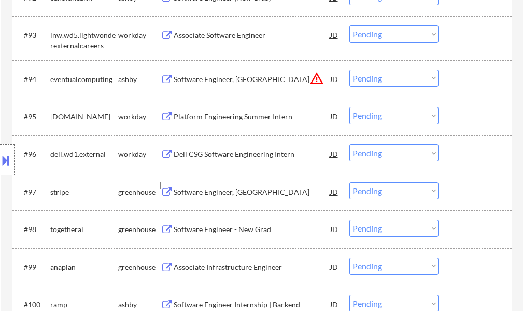
click at [231, 184] on div "Software Engineer, [GEOGRAPHIC_DATA]" at bounding box center [252, 191] width 157 height 19
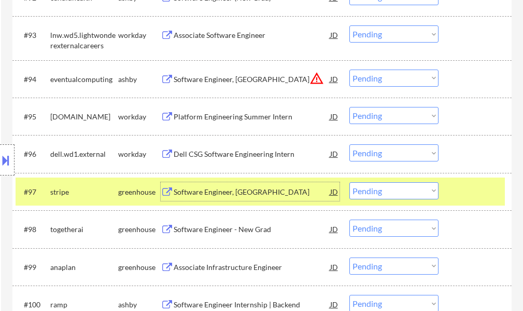
click at [482, 187] on div at bounding box center [477, 191] width 46 height 19
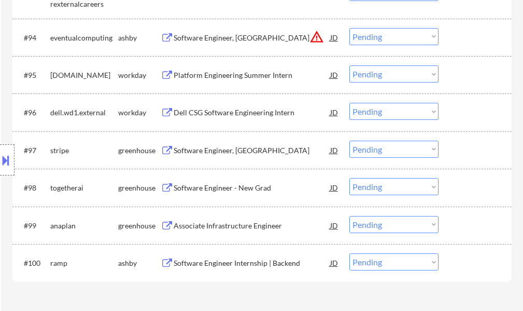
scroll to position [4200, 0]
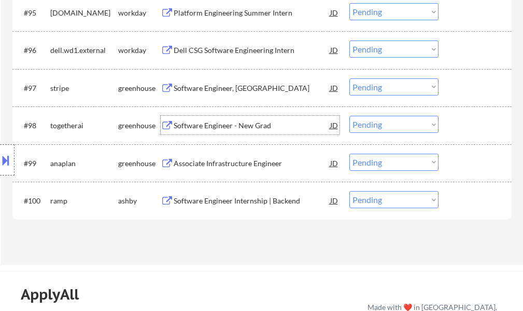
click at [237, 125] on div "Software Engineer - New Grad" at bounding box center [252, 125] width 157 height 10
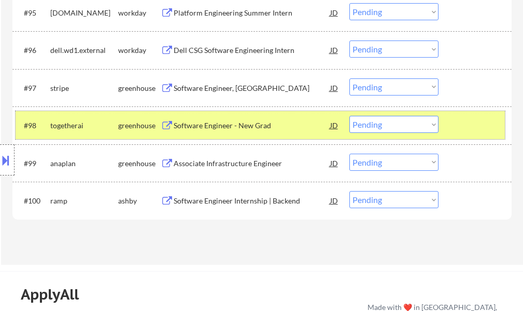
click at [474, 121] on div at bounding box center [477, 125] width 46 height 19
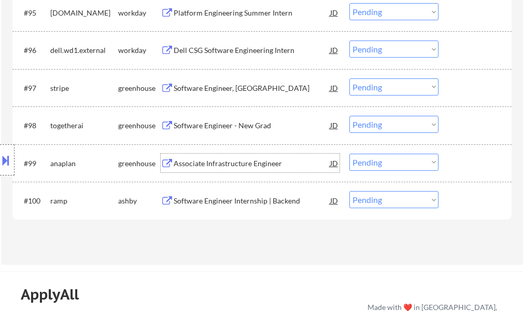
click at [198, 162] on div "Associate Infrastructure Engineer" at bounding box center [252, 163] width 157 height 10
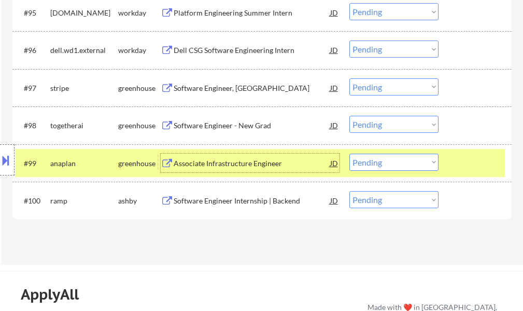
click at [382, 159] on select "Choose an option... Pending Applied Excluded (Questions) Excluded (Expired) Exc…" at bounding box center [393, 161] width 89 height 17
click at [349, 153] on select "Choose an option... Pending Applied Excluded (Questions) Excluded (Expired) Exc…" at bounding box center [393, 161] width 89 height 17
click at [468, 166] on div at bounding box center [477, 162] width 46 height 19
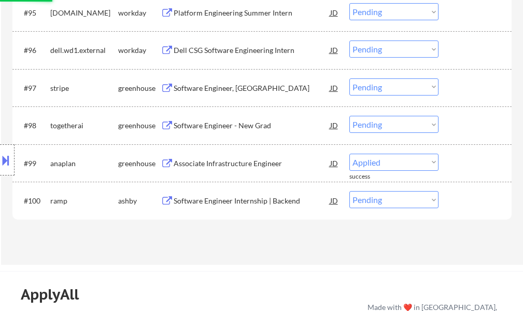
select select ""pending""
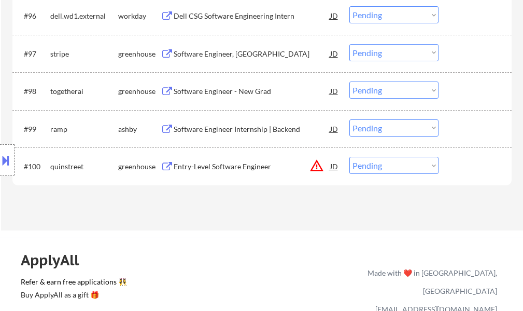
scroll to position [4252, 0]
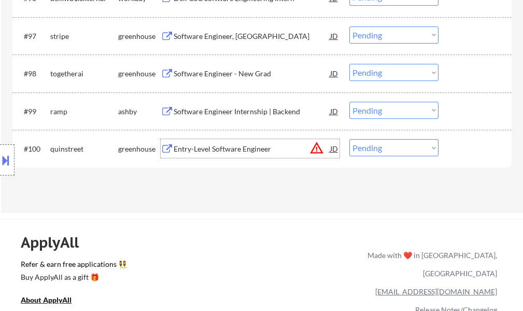
click at [237, 152] on div "Entry-Level Software Engineer" at bounding box center [252, 149] width 157 height 10
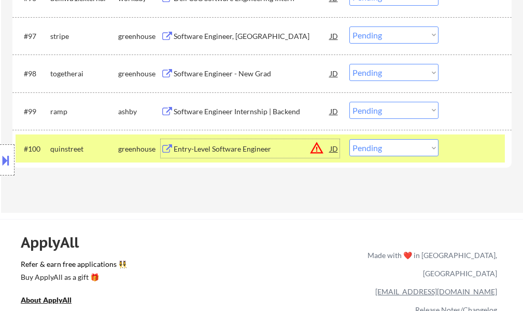
click at [407, 148] on select "Choose an option... Pending Applied Excluded (Questions) Excluded (Expired) Exc…" at bounding box center [393, 147] width 89 height 17
click at [349, 139] on select "Choose an option... Pending Applied Excluded (Questions) Excluded (Expired) Exc…" at bounding box center [393, 147] width 89 height 17
click at [466, 149] on div at bounding box center [477, 148] width 46 height 19
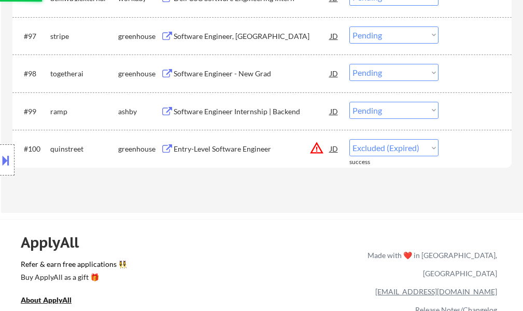
select select ""pending""
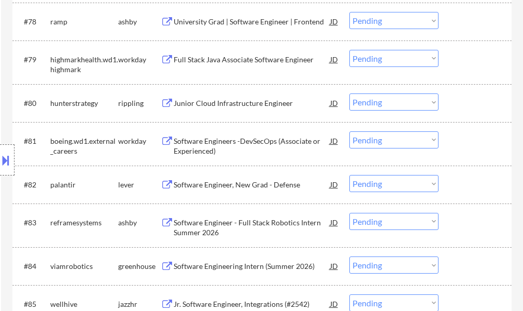
scroll to position [3422, 0]
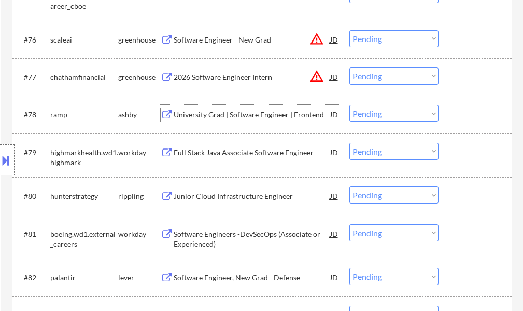
click at [225, 111] on div "University Grad | Software Engineer | Frontend" at bounding box center [252, 114] width 157 height 10
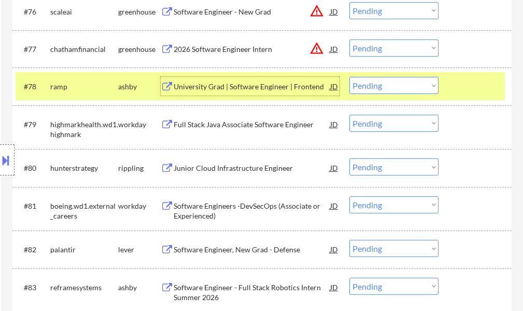
scroll to position [3474, 0]
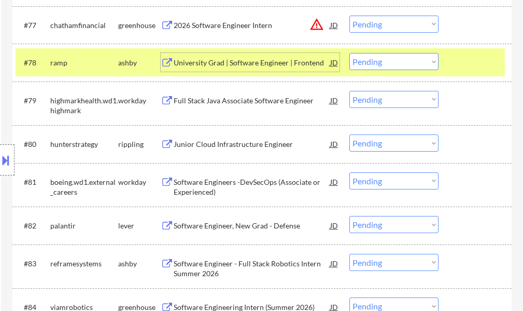
click at [458, 70] on div at bounding box center [477, 62] width 46 height 19
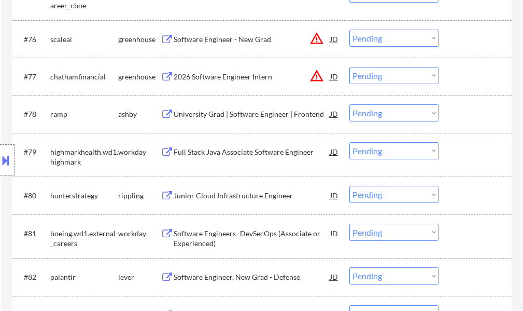
scroll to position [3422, 0]
click at [212, 78] on div "2026 Software Engineer Intern" at bounding box center [252, 77] width 157 height 10
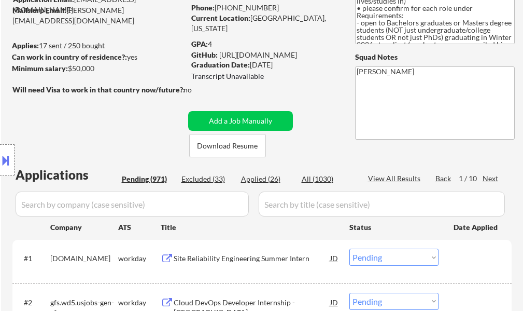
scroll to position [104, 0]
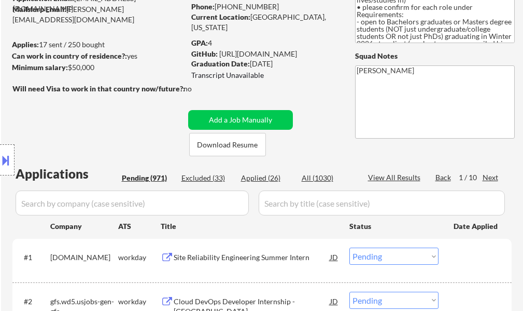
click at [495, 178] on div "Next" at bounding box center [491, 177] width 17 height 10
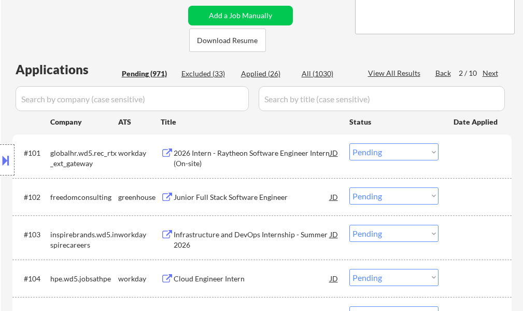
scroll to position [259, 0]
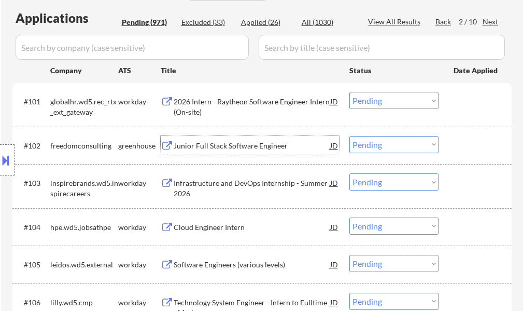
click at [237, 145] on div "Junior Full Stack Software Engineer" at bounding box center [252, 146] width 157 height 10
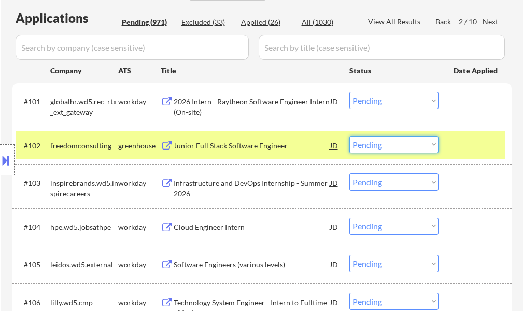
click at [409, 148] on select "Choose an option... Pending Applied Excluded (Questions) Excluded (Expired) Exc…" at bounding box center [393, 144] width 89 height 17
click at [349, 136] on select "Choose an option... Pending Applied Excluded (Questions) Excluded (Expired) Exc…" at bounding box center [393, 144] width 89 height 17
click at [467, 153] on div at bounding box center [477, 145] width 46 height 19
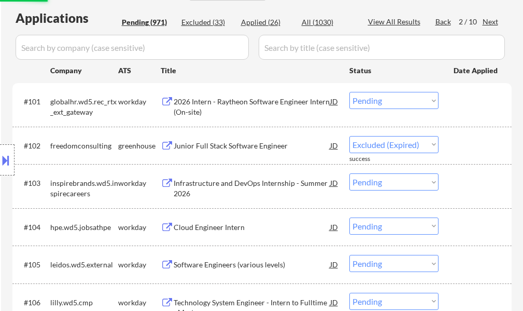
select select ""pending""
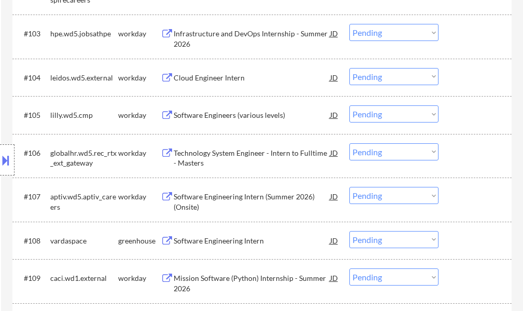
scroll to position [518, 0]
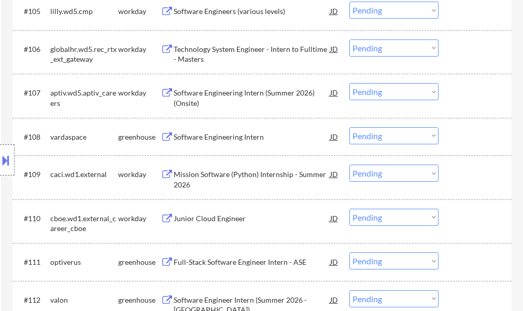
click at [234, 144] on div "Software Engineering Intern" at bounding box center [252, 136] width 157 height 19
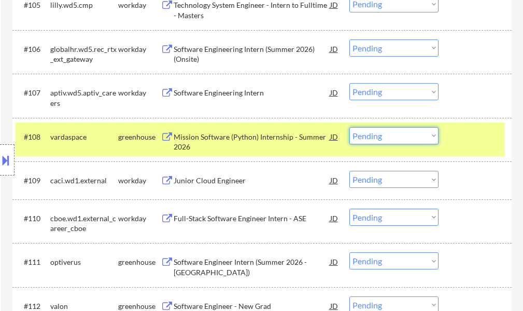
drag, startPoint x: 370, startPoint y: 134, endPoint x: 377, endPoint y: 137, distance: 8.6
click at [370, 134] on select "Choose an option... Pending Applied Excluded (Questions) Excluded (Expired) Exc…" at bounding box center [393, 135] width 89 height 17
click at [349, 127] on select "Choose an option... Pending Applied Excluded (Questions) Excluded (Expired) Exc…" at bounding box center [393, 135] width 89 height 17
click at [476, 137] on div at bounding box center [477, 136] width 46 height 19
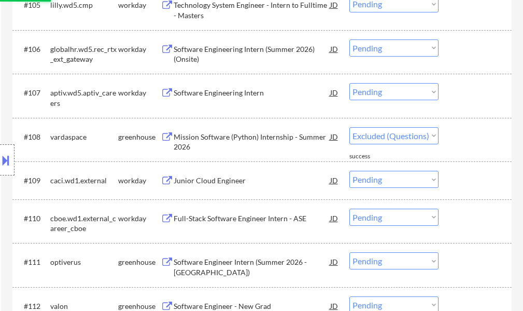
select select ""pending""
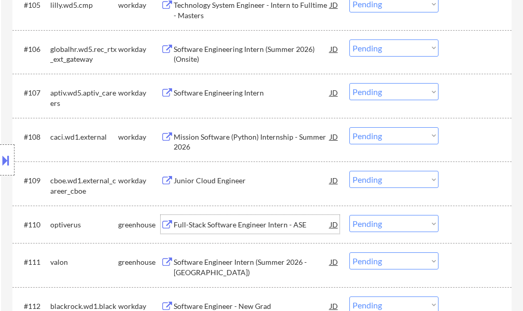
click at [250, 225] on div "Full-Stack Software Engineer Intern - ASE" at bounding box center [252, 224] width 157 height 10
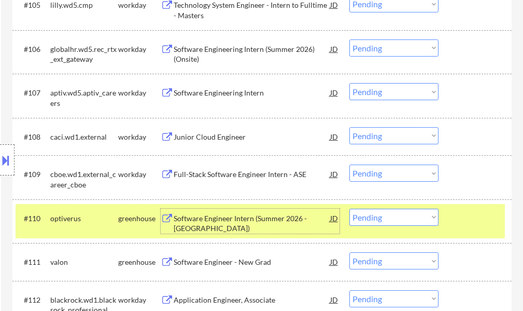
click at [459, 221] on div at bounding box center [477, 217] width 46 height 19
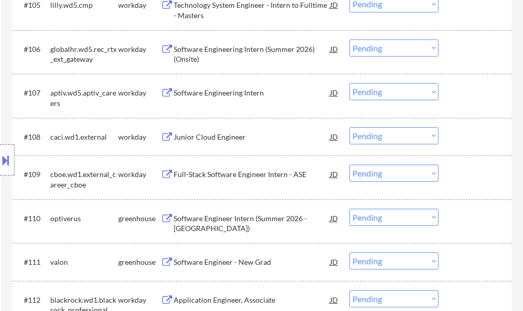
click at [245, 265] on div "Software Engineer - New Grad" at bounding box center [252, 262] width 157 height 10
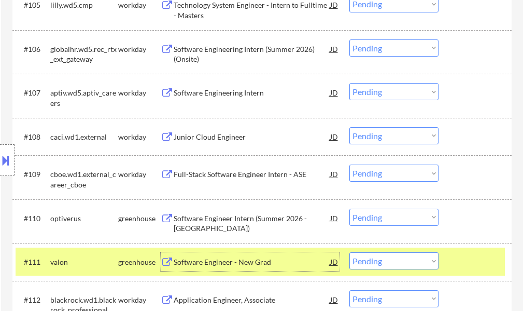
click at [404, 260] on select "Choose an option... Pending Applied Excluded (Questions) Excluded (Expired) Exc…" at bounding box center [393, 260] width 89 height 17
click at [349, 252] on select "Choose an option... Pending Applied Excluded (Questions) Excluded (Expired) Exc…" at bounding box center [393, 260] width 89 height 17
click at [473, 256] on div at bounding box center [477, 261] width 46 height 19
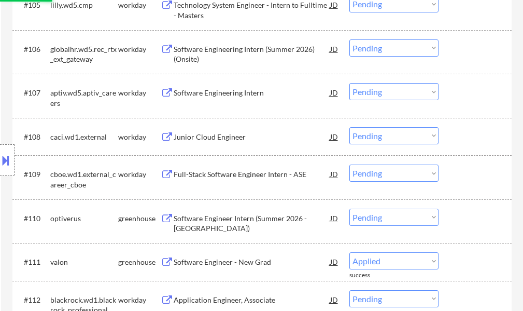
select select ""pending""
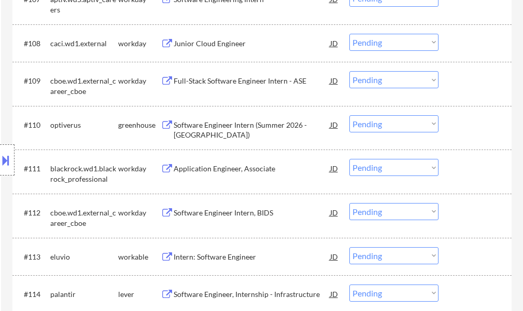
scroll to position [622, 0]
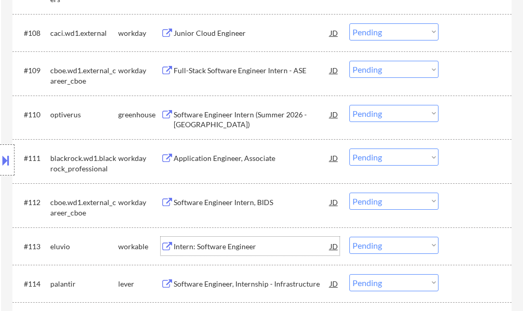
click at [231, 240] on div "Intern: Software Engineer" at bounding box center [252, 245] width 157 height 19
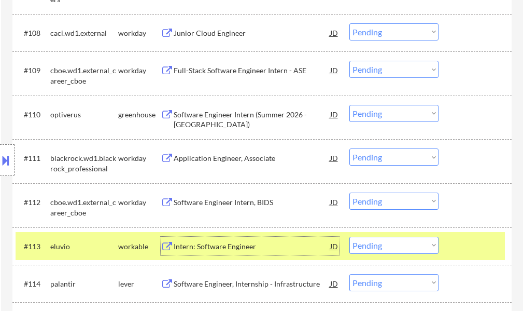
click at [385, 241] on select "Choose an option... Pending Applied Excluded (Questions) Excluded (Expired) Exc…" at bounding box center [393, 244] width 89 height 17
click at [349, 236] on select "Choose an option... Pending Applied Excluded (Questions) Excluded (Expired) Exc…" at bounding box center [393, 244] width 89 height 17
click at [487, 241] on div at bounding box center [477, 245] width 46 height 19
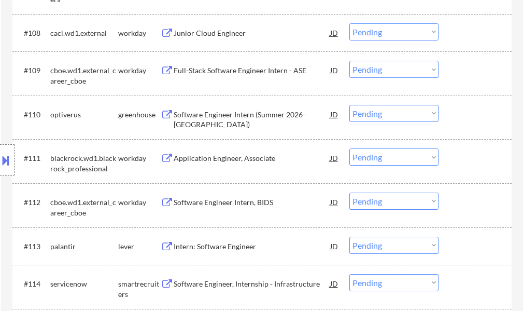
click at [227, 245] on div "Intern: Software Engineer" at bounding box center [252, 246] width 157 height 10
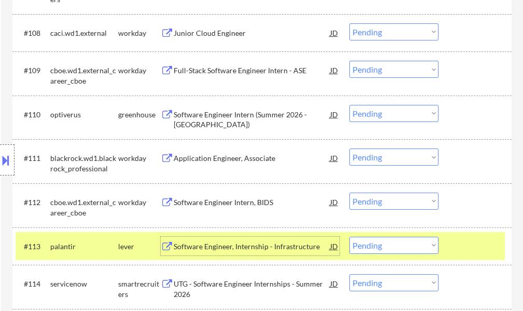
click at [390, 247] on select "Choose an option... Pending Applied Excluded (Questions) Excluded (Expired) Exc…" at bounding box center [393, 244] width 89 height 17
click at [349, 236] on select "Choose an option... Pending Applied Excluded (Questions) Excluded (Expired) Exc…" at bounding box center [393, 244] width 89 height 17
click at [459, 242] on div at bounding box center [477, 245] width 46 height 19
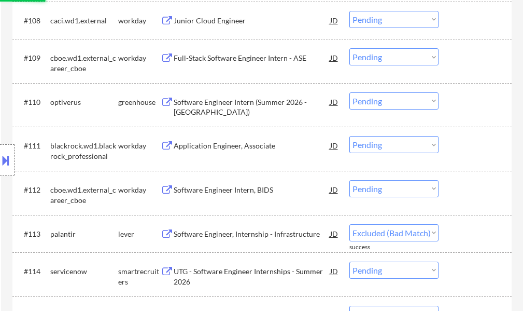
scroll to position [674, 0]
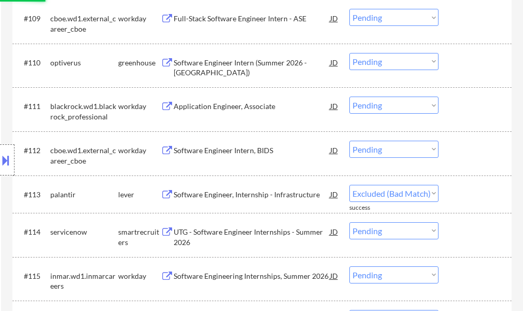
select select ""pending""
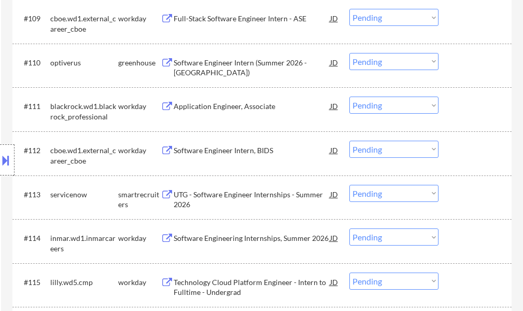
click at [254, 195] on div "UTG - Software Engineer Internships - Summer 2026" at bounding box center [252, 199] width 157 height 20
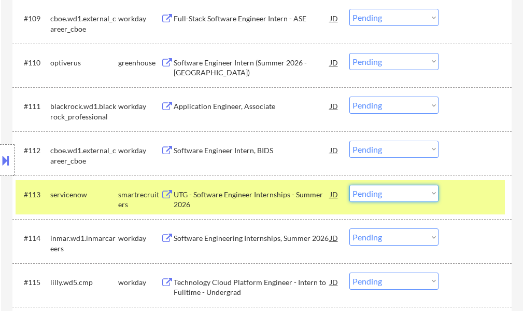
click at [377, 190] on select "Choose an option... Pending Applied Excluded (Questions) Excluded (Expired) Exc…" at bounding box center [393, 193] width 89 height 17
click at [467, 188] on div at bounding box center [477, 194] width 46 height 19
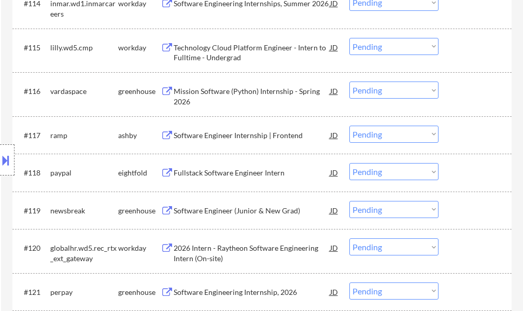
scroll to position [933, 0]
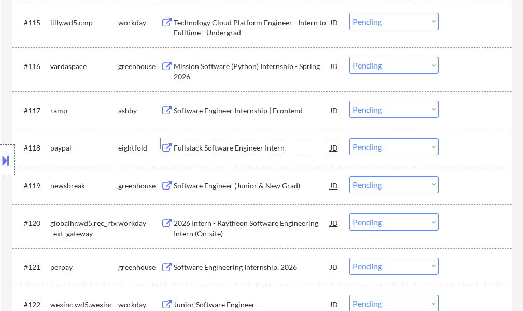
click at [279, 151] on div "Fullstack Software Engineer Intern" at bounding box center [252, 148] width 157 height 10
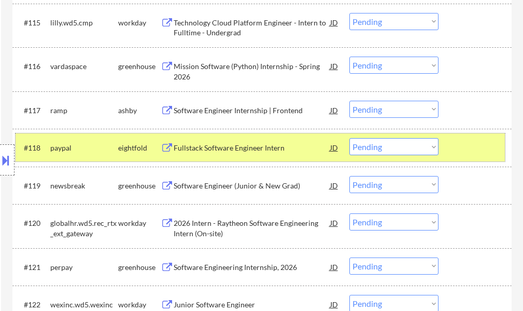
click at [472, 145] on div at bounding box center [477, 147] width 46 height 19
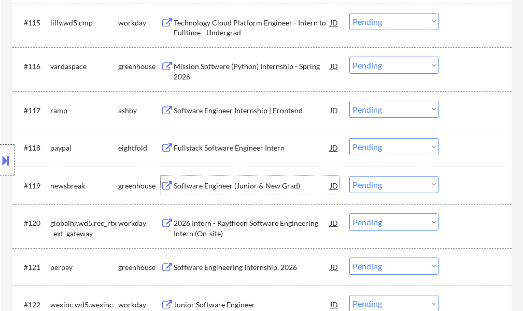
click at [233, 186] on div "Software Engineer (Junior & New Grad)" at bounding box center [252, 185] width 157 height 10
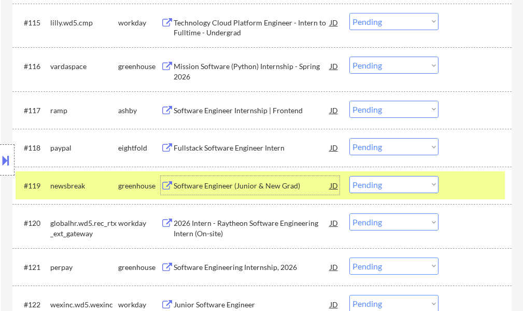
click at [470, 188] on div at bounding box center [477, 185] width 46 height 19
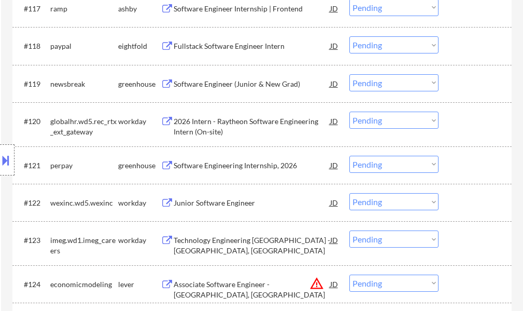
scroll to position [1037, 0]
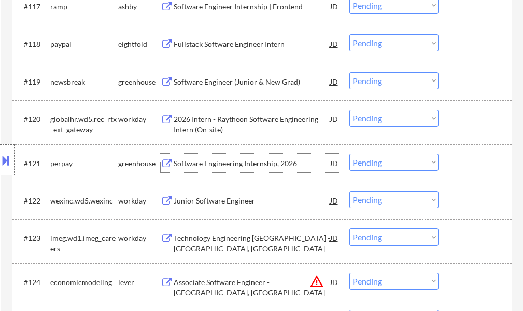
click at [259, 162] on div "Software Engineering Internship, 2026" at bounding box center [252, 163] width 157 height 10
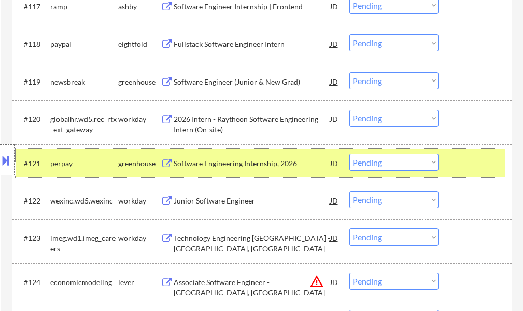
click at [471, 165] on div at bounding box center [477, 162] width 46 height 19
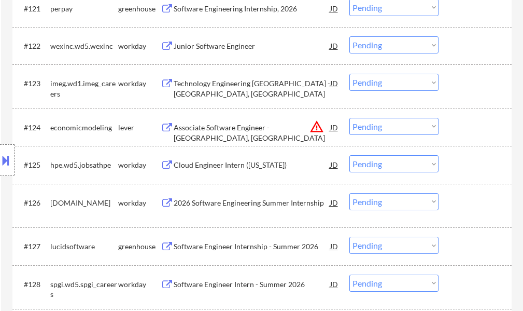
scroll to position [1193, 0]
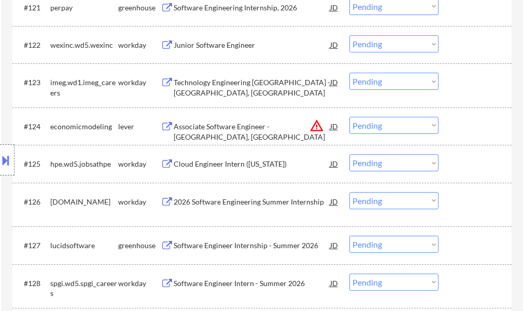
click at [219, 129] on div "Associate Software Engineer - [GEOGRAPHIC_DATA], [GEOGRAPHIC_DATA]" at bounding box center [252, 131] width 157 height 20
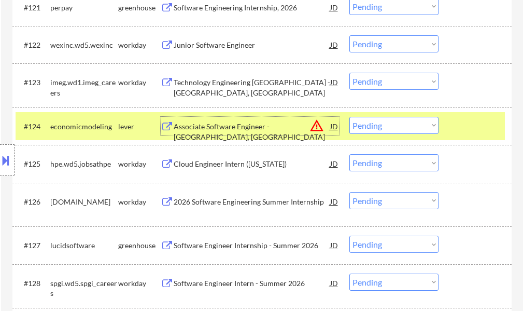
drag, startPoint x: 470, startPoint y: 132, endPoint x: 448, endPoint y: 130, distance: 21.9
click at [469, 131] on div at bounding box center [477, 126] width 46 height 19
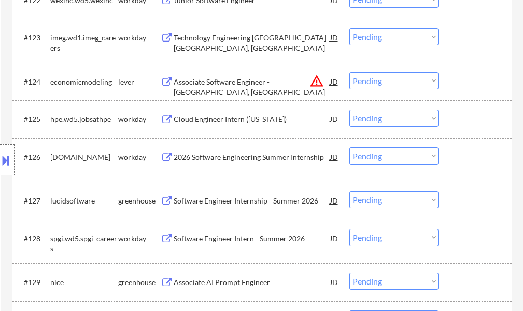
scroll to position [1296, 0]
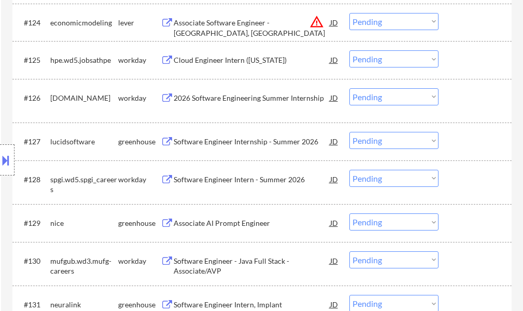
click at [221, 138] on div "Software Engineer Internship - Summer 2026" at bounding box center [252, 141] width 157 height 10
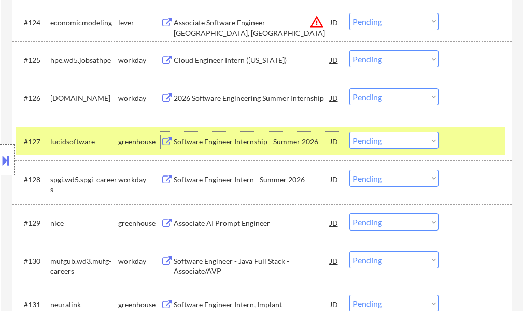
click at [466, 147] on div at bounding box center [477, 141] width 46 height 19
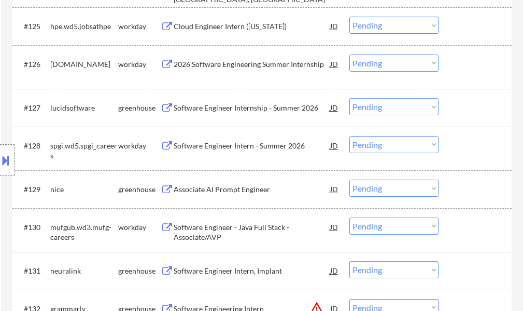
scroll to position [1348, 0]
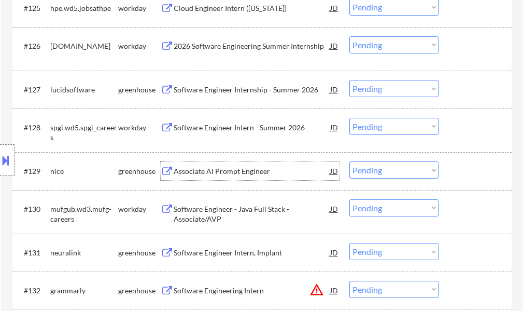
click at [221, 172] on div "Associate AI Prompt Engineer" at bounding box center [252, 171] width 157 height 10
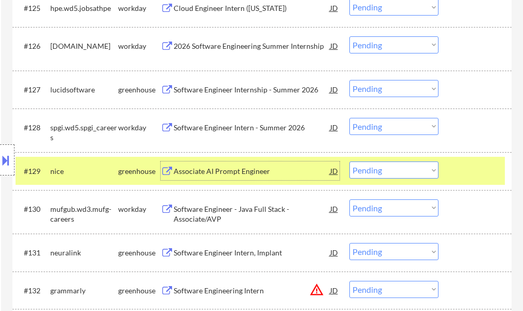
click at [469, 177] on div at bounding box center [477, 170] width 46 height 19
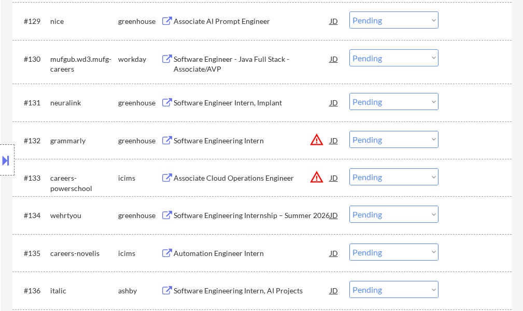
scroll to position [1504, 0]
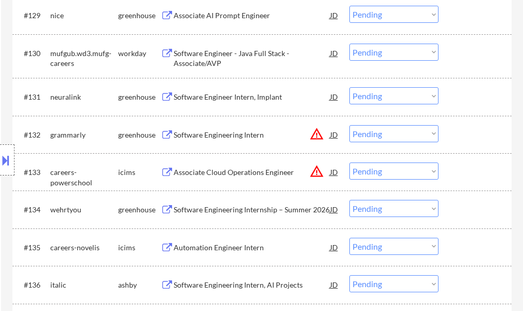
click at [218, 98] on div "Software Engineer Intern, Implant" at bounding box center [252, 97] width 157 height 10
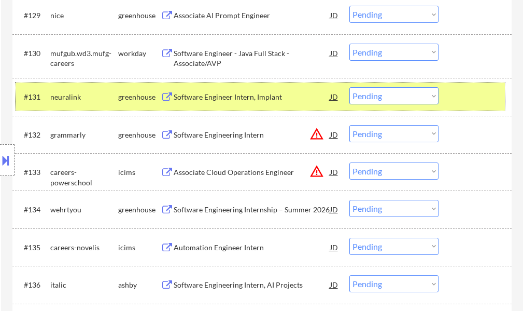
click at [459, 100] on div at bounding box center [477, 96] width 46 height 19
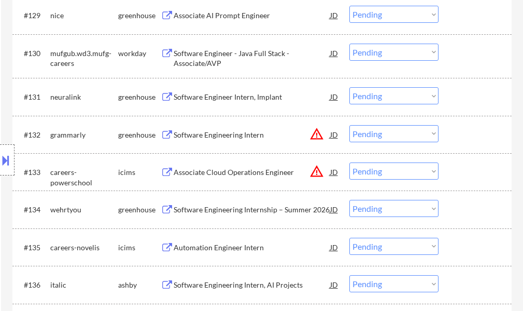
click at [253, 204] on div "Software Engineering Internship – Summer 2026" at bounding box center [252, 209] width 157 height 19
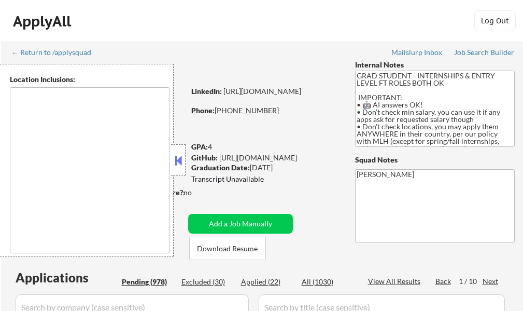
type textarea "country:[GEOGRAPHIC_DATA]"
